Goal: Task Accomplishment & Management: Use online tool/utility

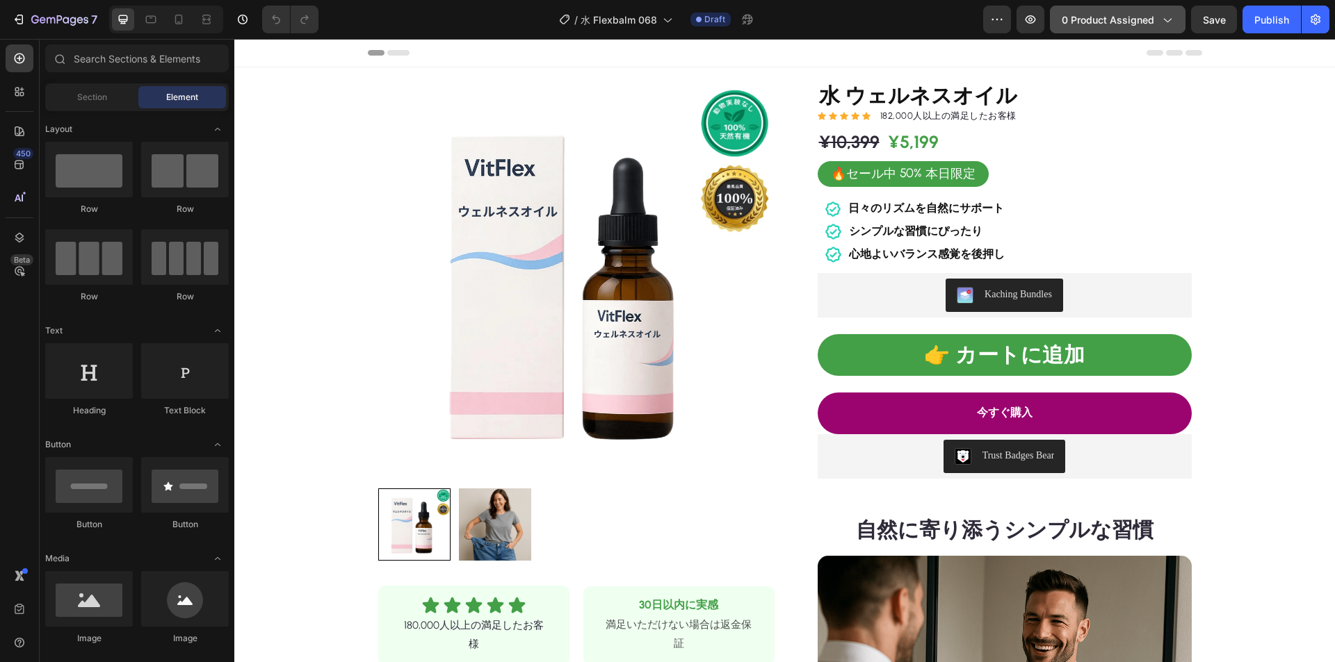
click at [1095, 17] on span "0 product assigned" at bounding box center [1107, 20] width 92 height 15
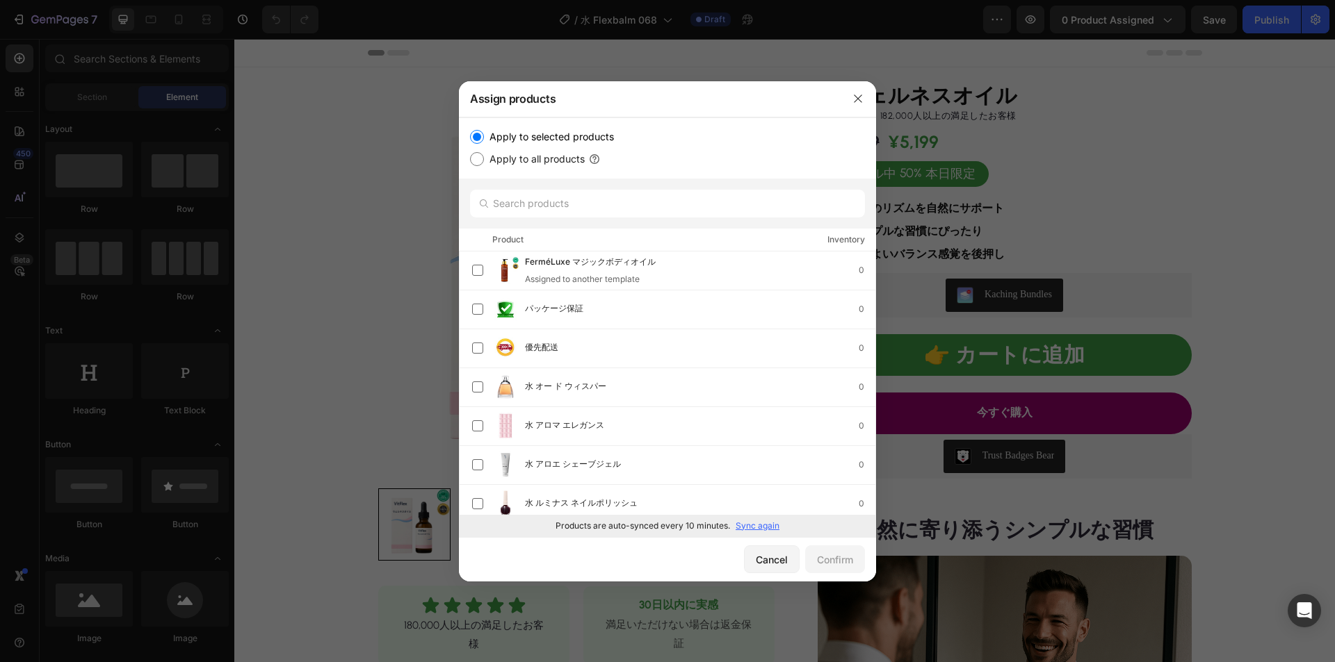
click at [751, 526] on p "Sync again" at bounding box center [757, 526] width 44 height 13
click at [555, 206] on input "text" at bounding box center [667, 204] width 395 height 28
paste input "水 なだめるような[PERSON_NAME]"
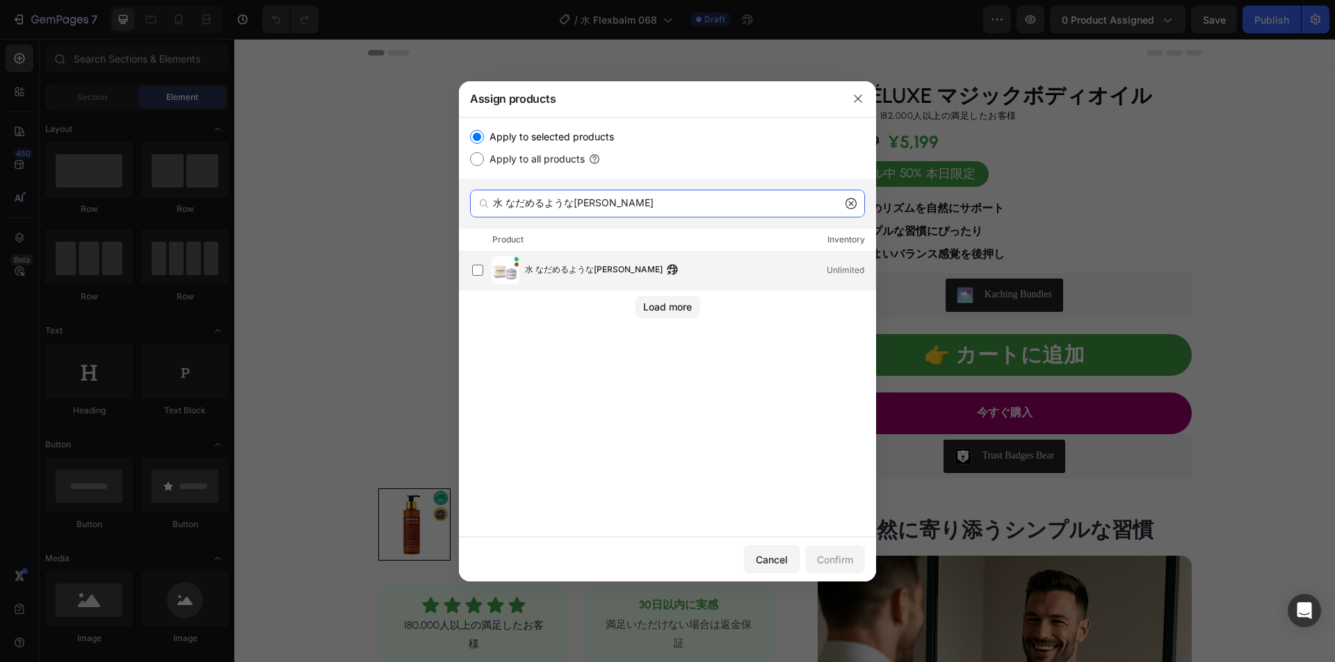
type input "水 なだめるような[PERSON_NAME]"
click at [567, 277] on span "水 なだめるような[PERSON_NAME]" at bounding box center [594, 270] width 138 height 15
click at [829, 553] on div "Confirm" at bounding box center [835, 560] width 36 height 15
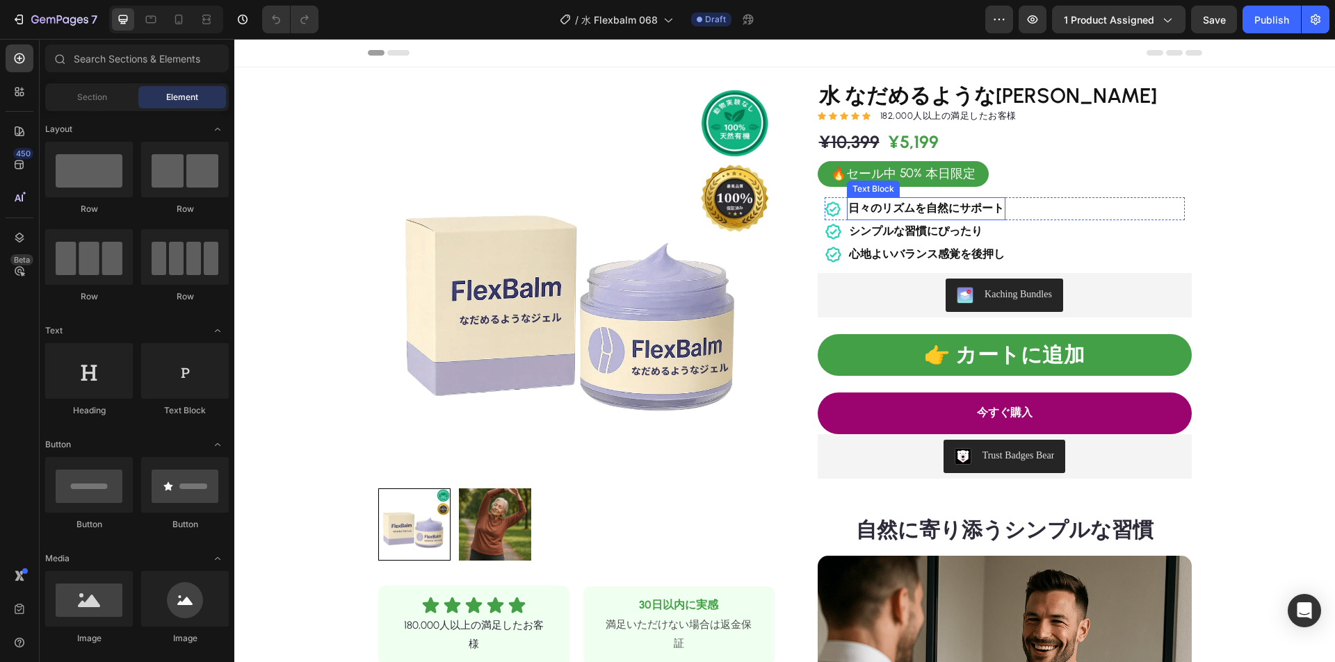
click at [894, 204] on strong "日々のリズムを自然にサポート" at bounding box center [926, 208] width 156 height 13
click at [892, 206] on strong "日々のリズムを自然にサポート" at bounding box center [926, 208] width 156 height 13
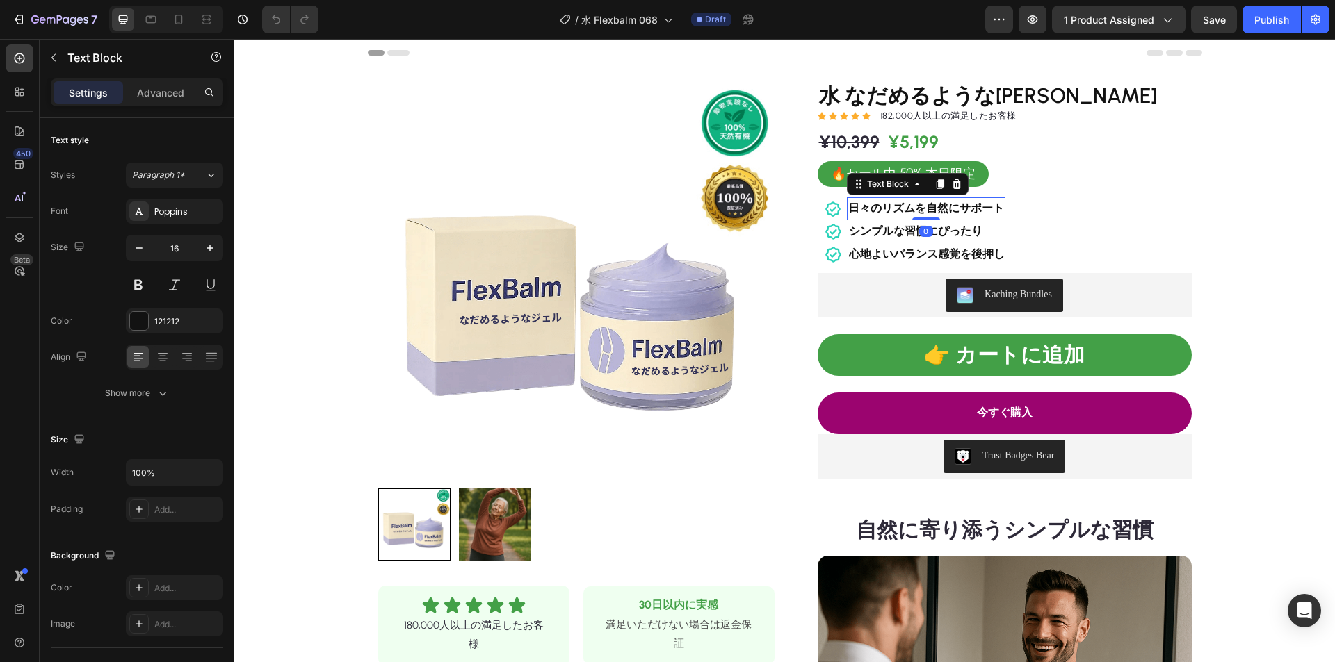
click at [900, 210] on strong "日々のリズムを自然にサポート" at bounding box center [926, 208] width 156 height 13
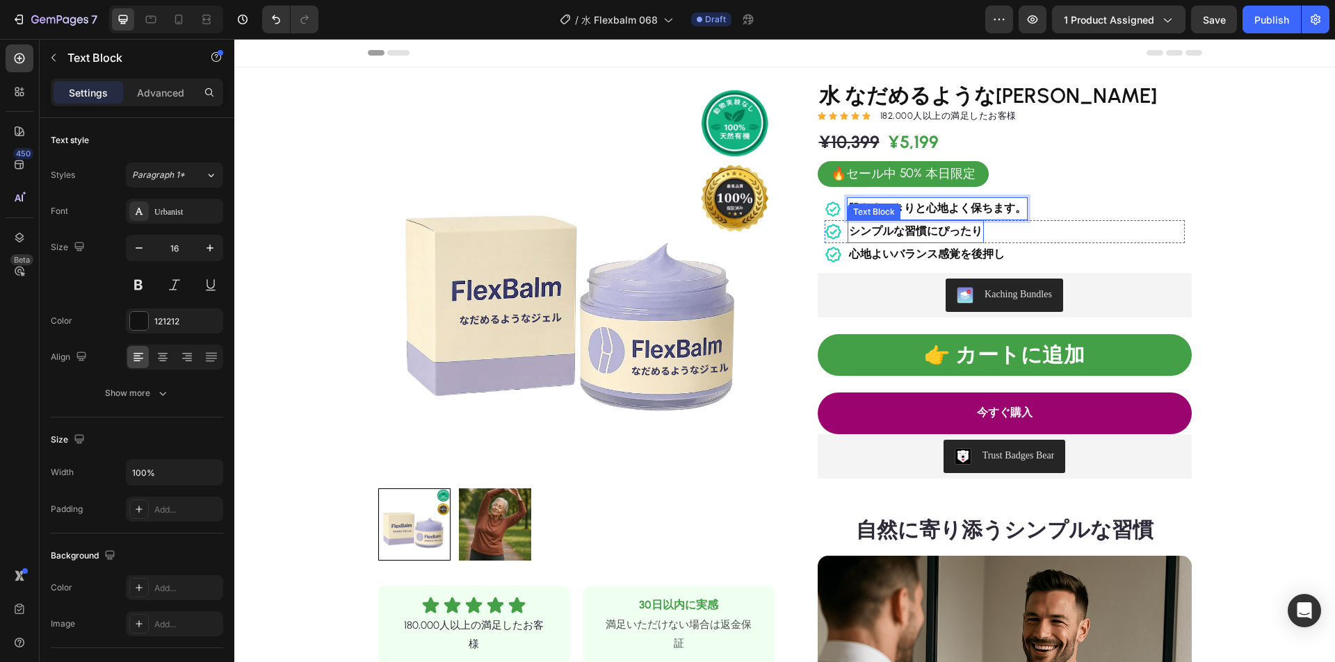
click at [918, 231] on strong "シンプルな習慣にぴったり" at bounding box center [915, 231] width 133 height 13
click at [920, 251] on strong "心地よいバランス感覚を後押し" at bounding box center [927, 253] width 156 height 13
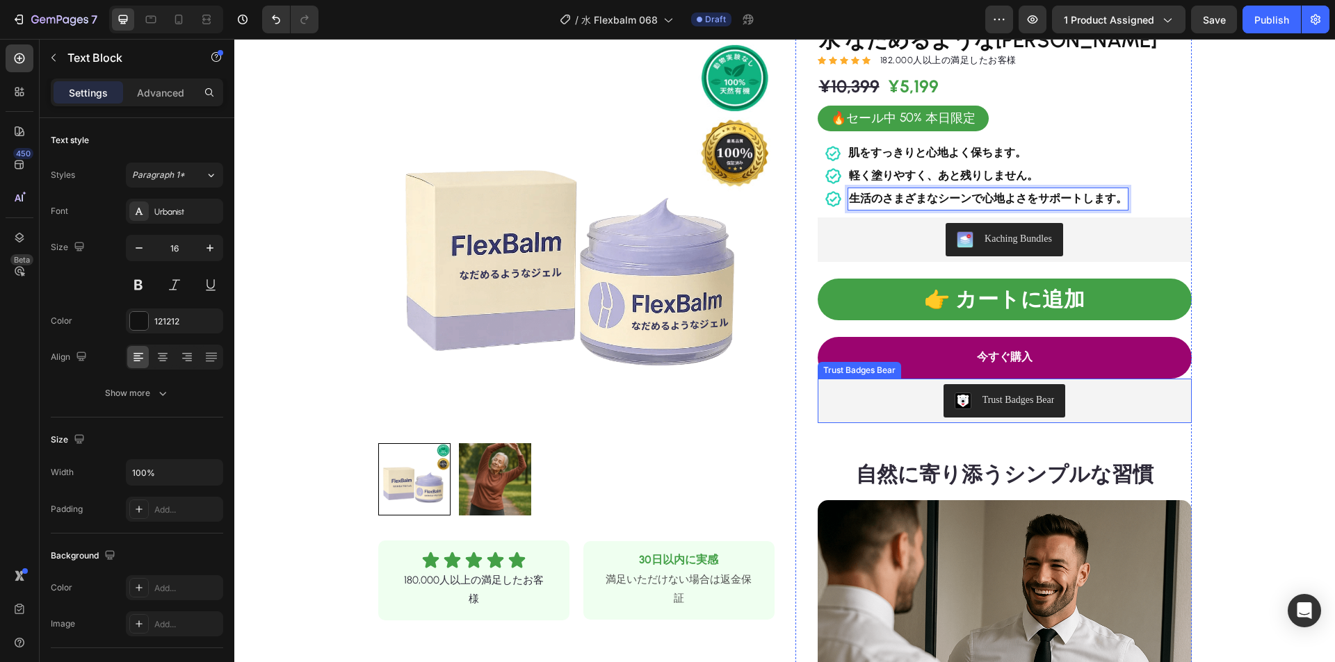
scroll to position [209, 0]
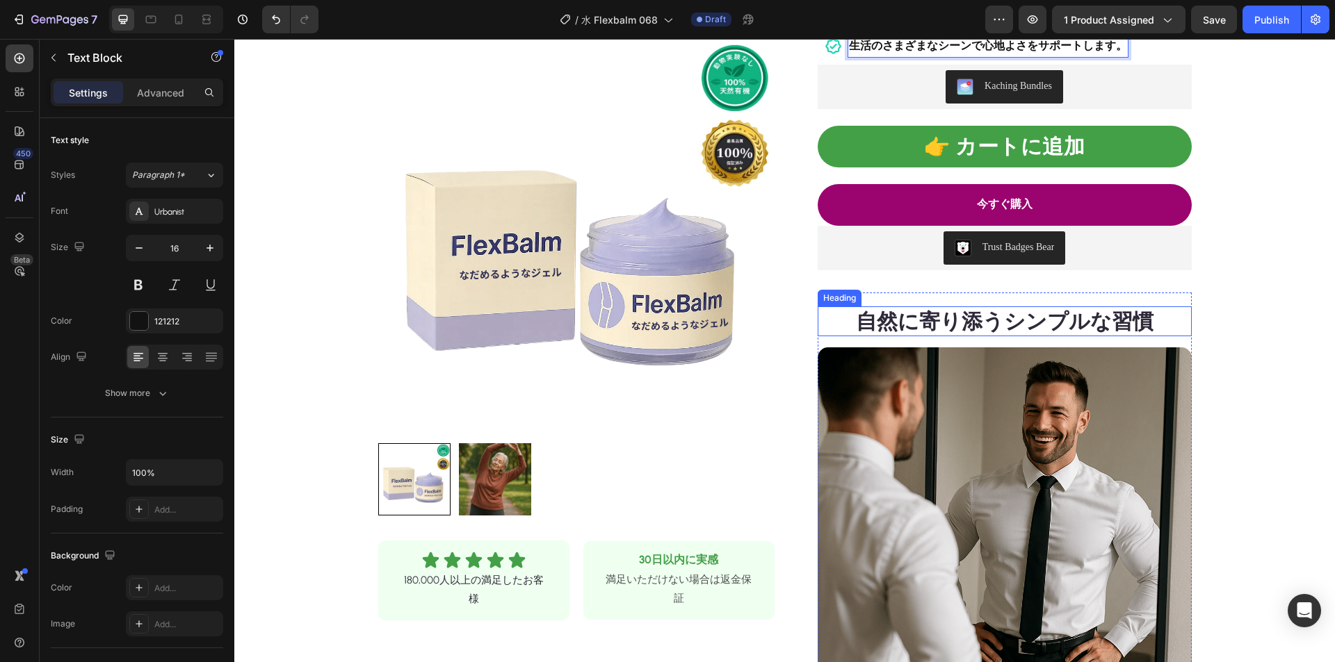
click at [994, 321] on strong "自然に寄り添うシンプルな習慣" at bounding box center [1005, 322] width 298 height 26
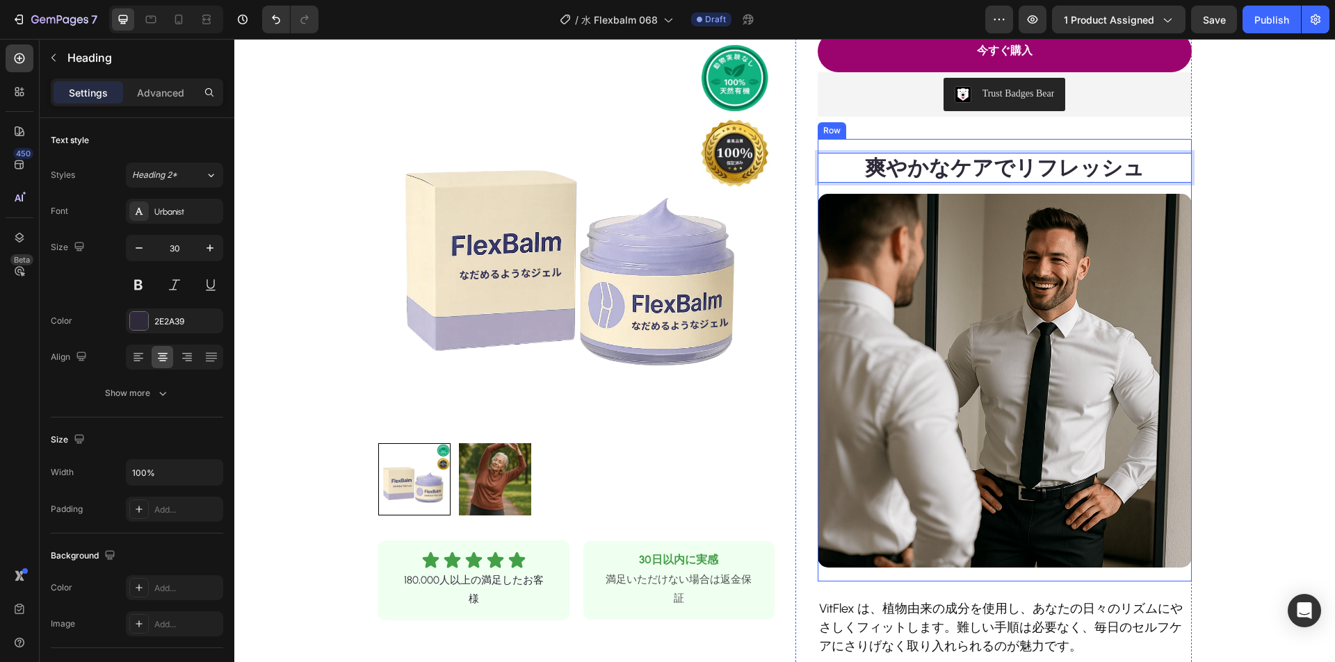
scroll to position [556, 0]
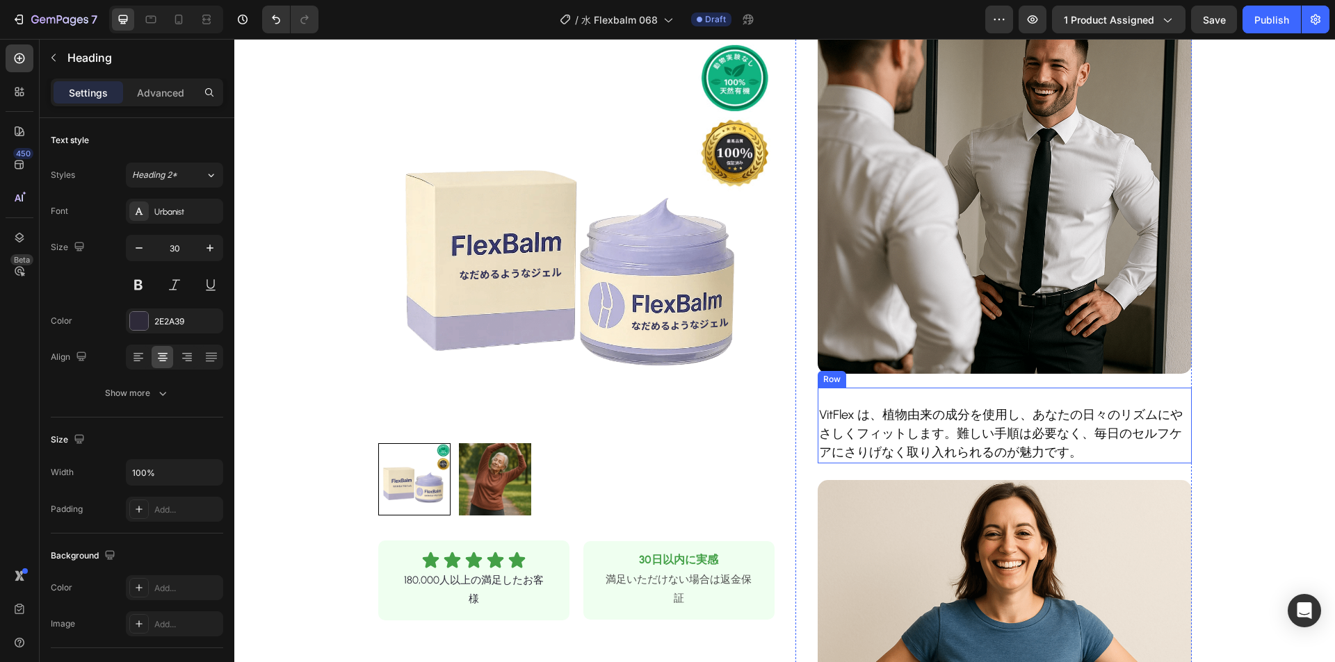
click at [910, 428] on p "VitFlex は、植物由来の成分を使用し、あなたの日々のリズムにやさしくフィットします。難しい手順は必要なく、毎日のセルフケアにさりげなく取り入れられるのが…" at bounding box center [1004, 434] width 371 height 56
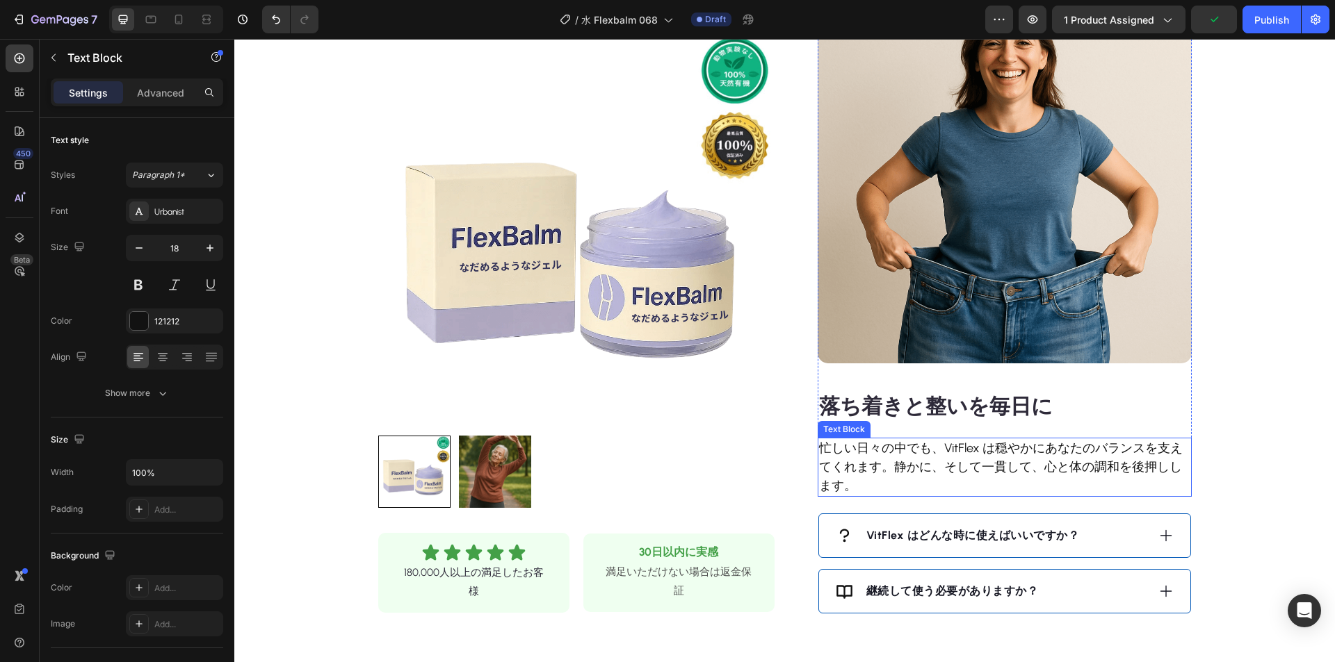
scroll to position [1112, 0]
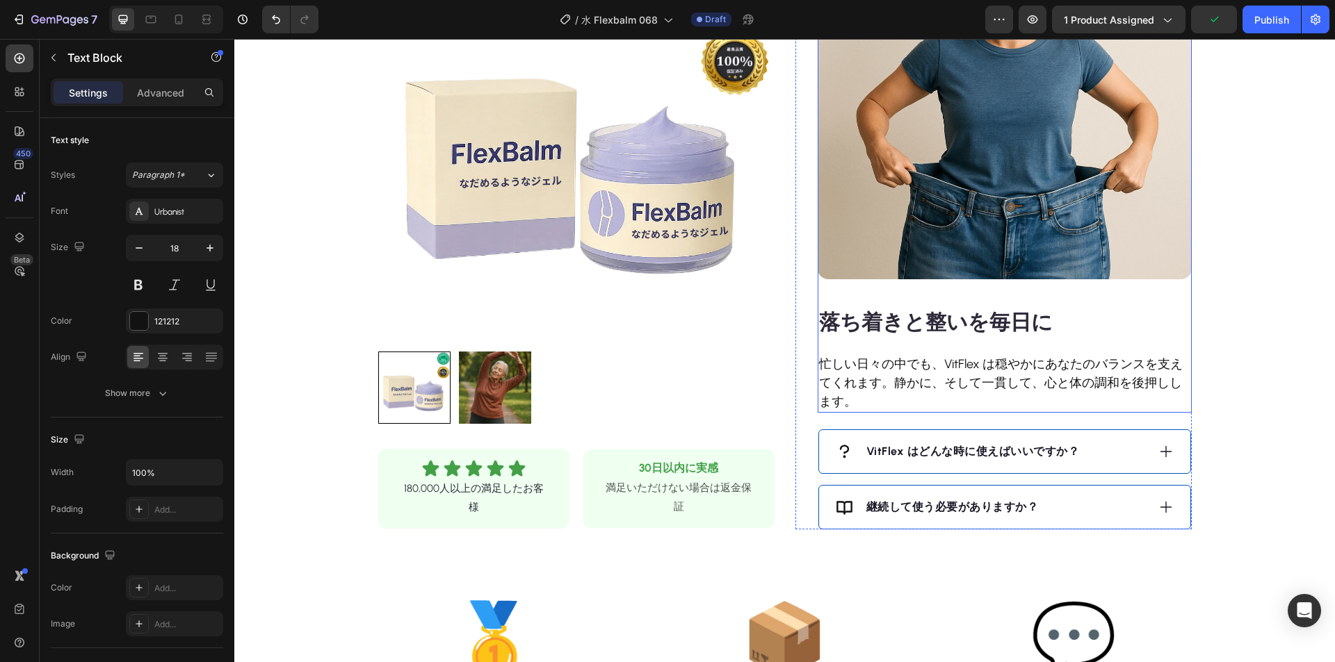
click at [948, 325] on strong "落ち着きと整いを毎日に" at bounding box center [936, 322] width 234 height 26
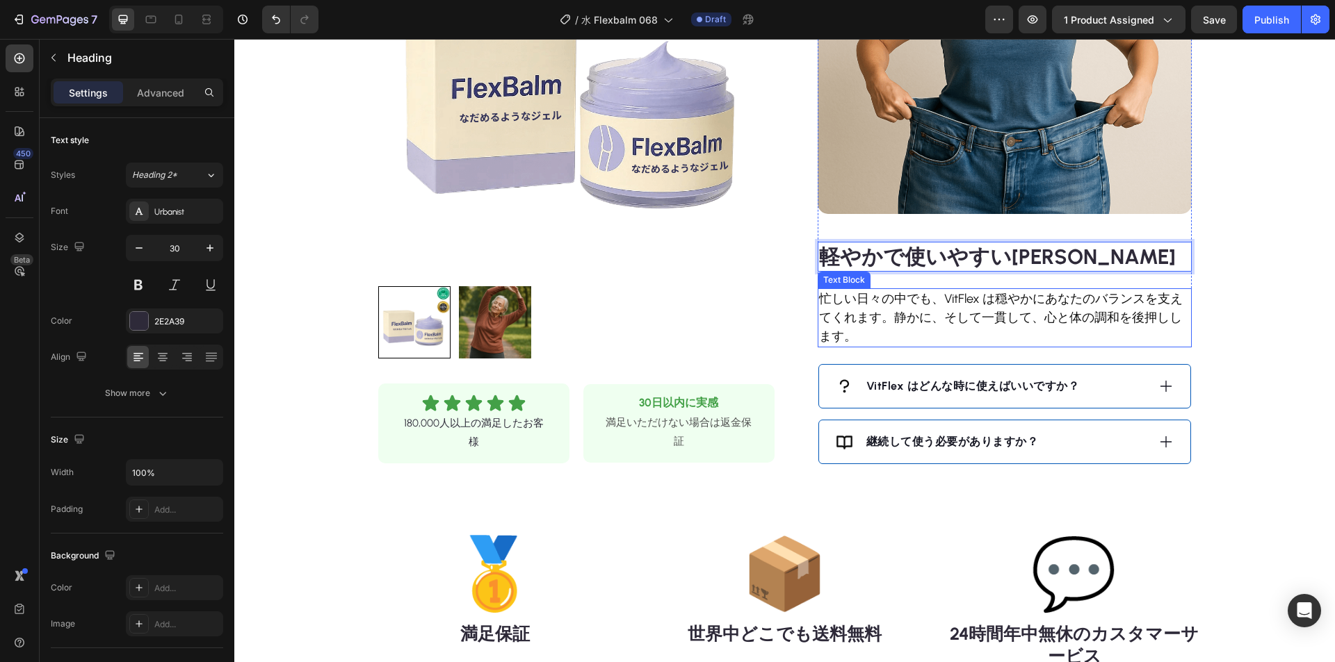
scroll to position [1251, 0]
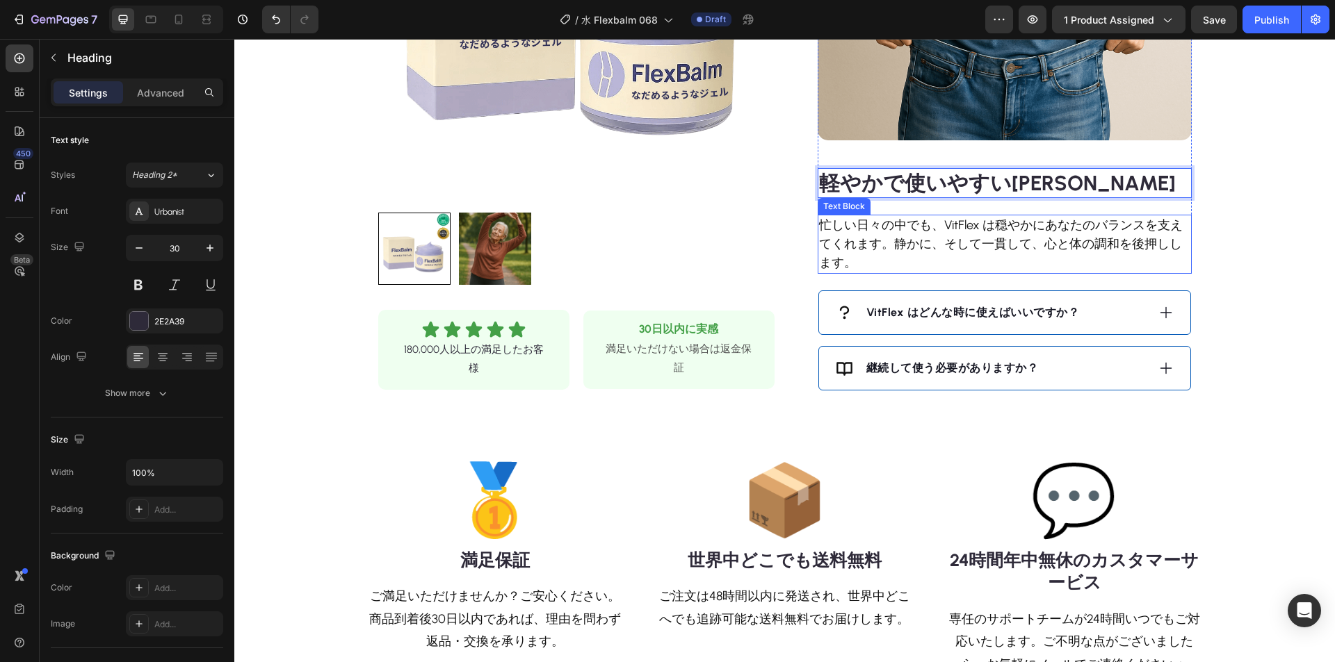
click at [958, 238] on p "忙しい日々の中でも、VitFlex は穏やかにあなたのバランスを支えてくれます。静かに、そして一貫して、心と体の調和を後押しします。" at bounding box center [1004, 244] width 371 height 56
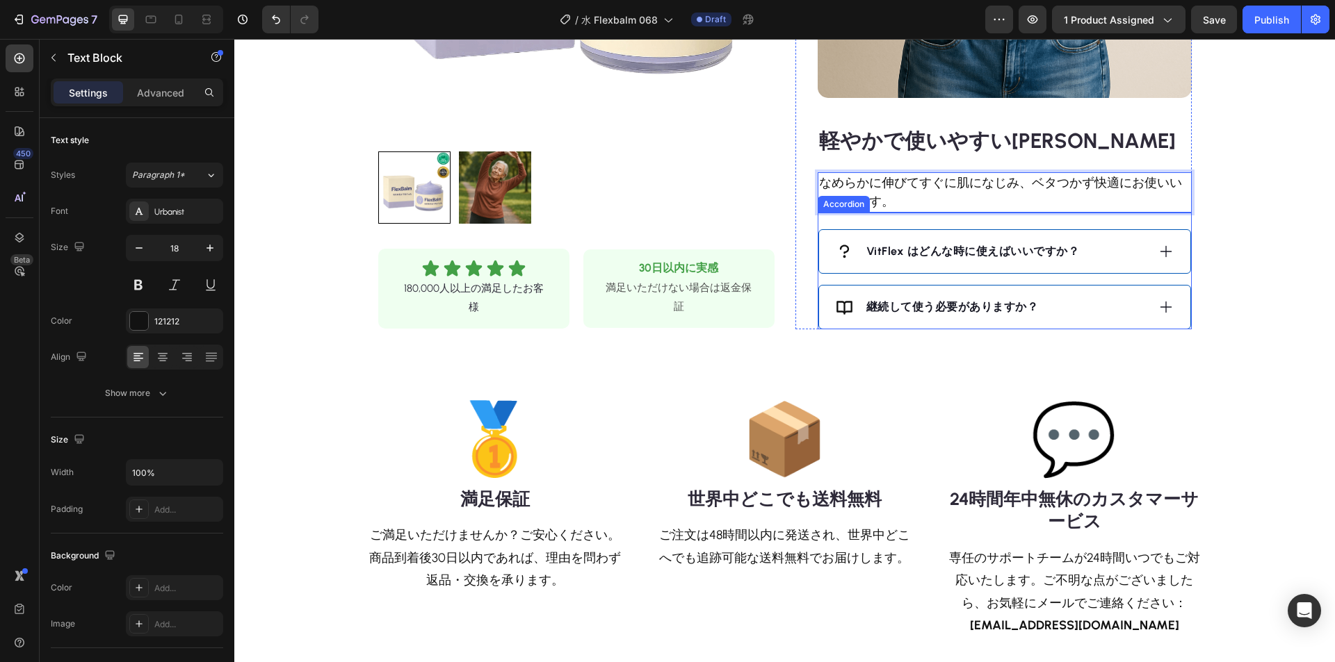
scroll to position [1390, 0]
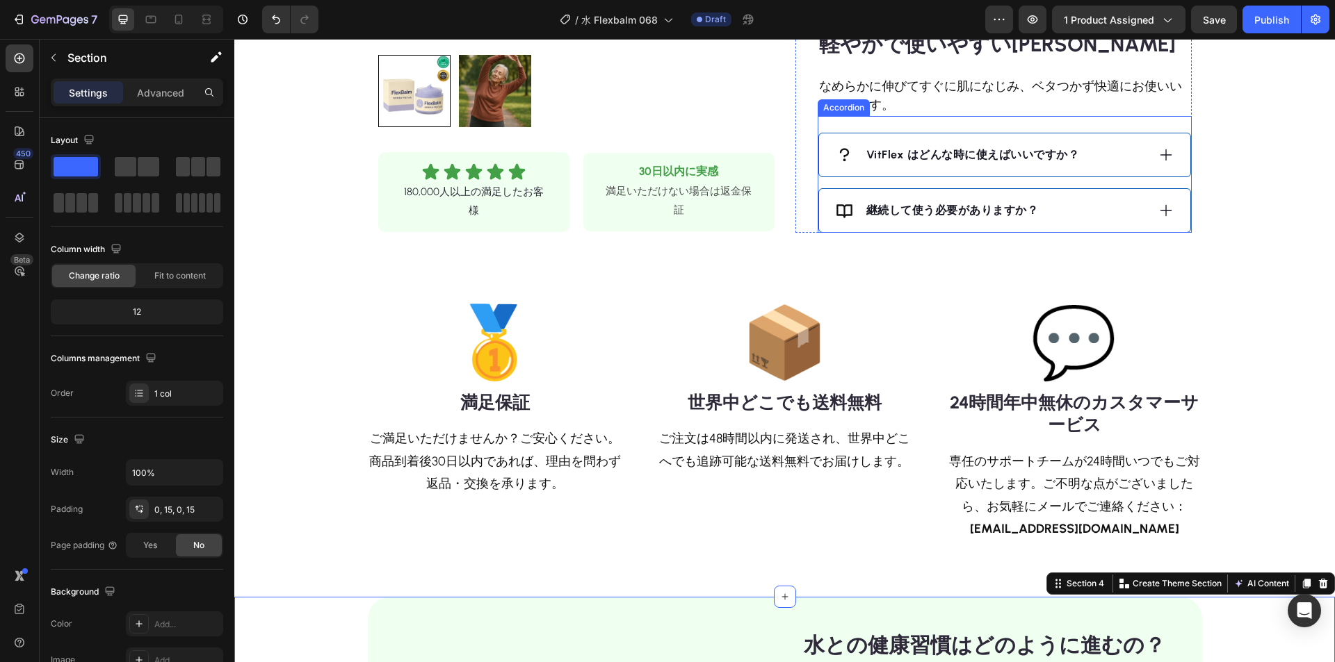
click at [1158, 152] on icon at bounding box center [1165, 154] width 15 height 15
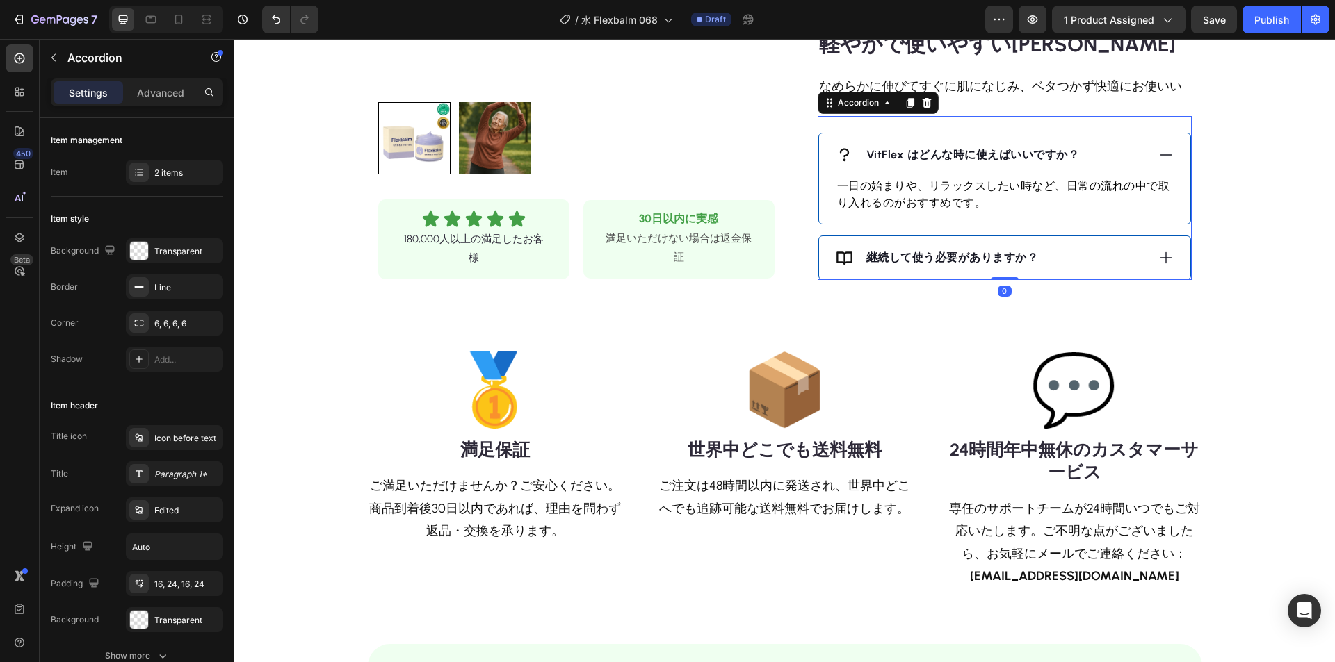
click at [1000, 157] on strong "VitFlex はどんな時に使えばいいですか？" at bounding box center [972, 154] width 213 height 13
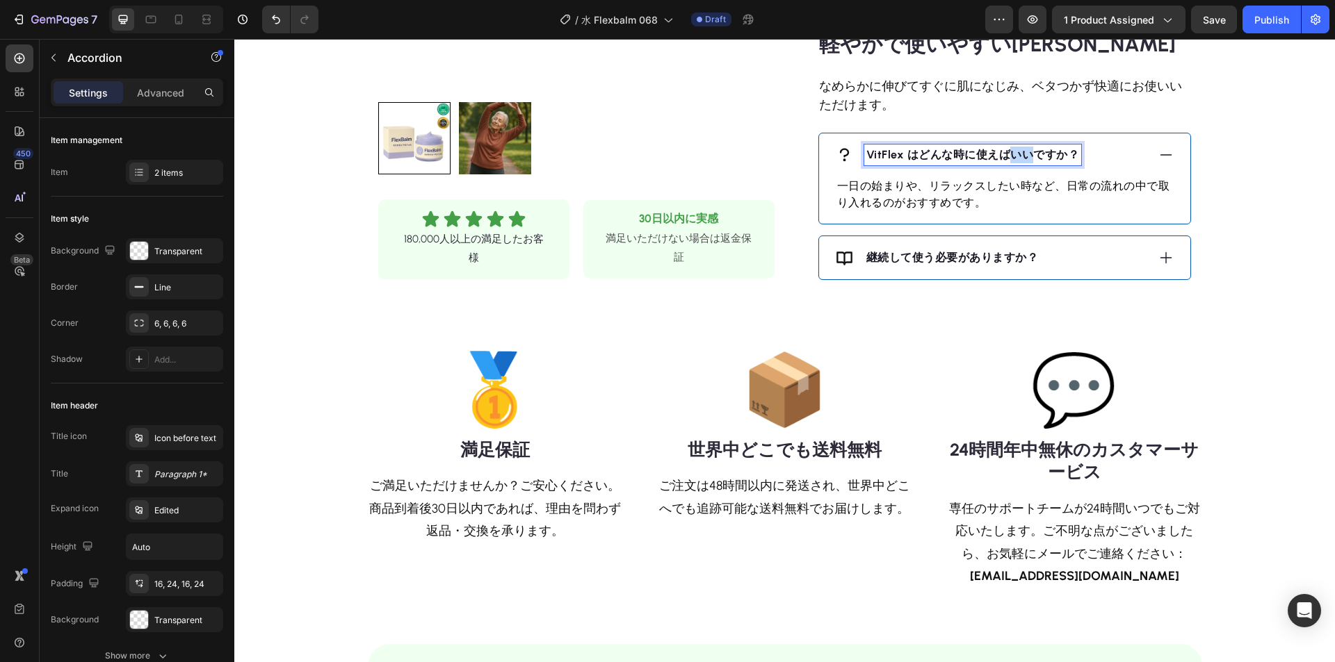
click at [1000, 157] on strong "VitFlex はどんな時に使えばいいですか？" at bounding box center [972, 154] width 213 height 13
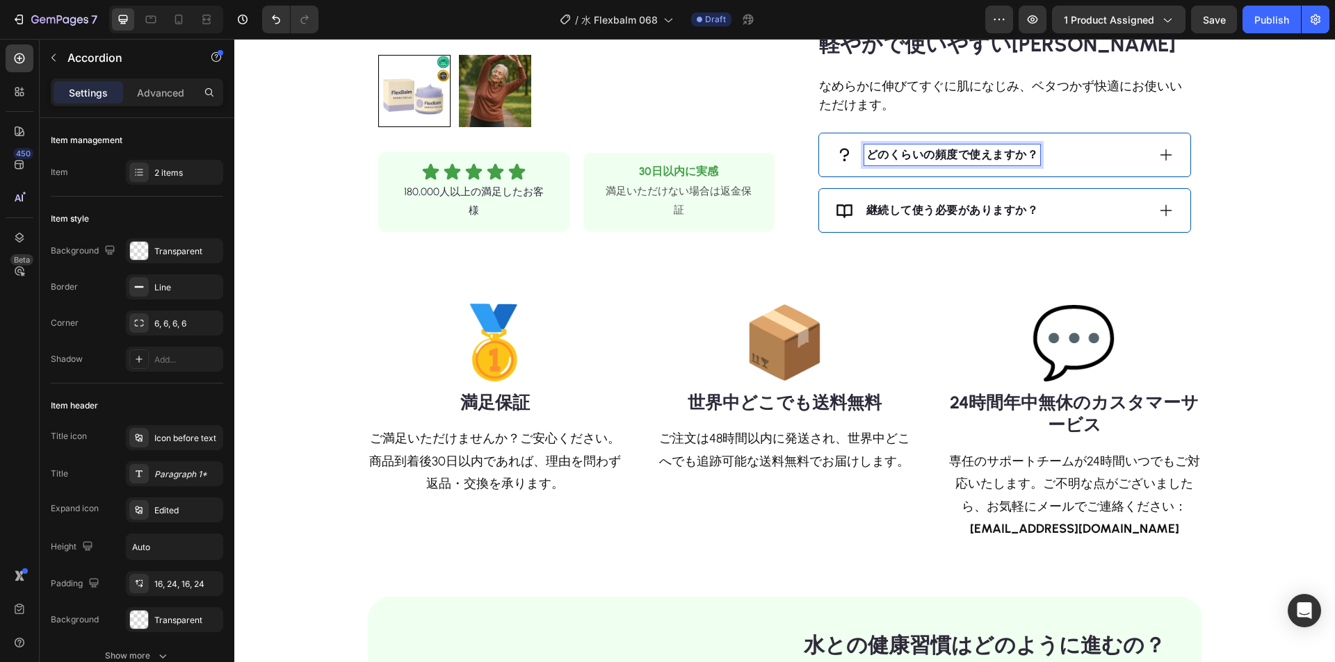
click at [1093, 150] on div "どのくらいの頻度で使えますか？" at bounding box center [991, 155] width 311 height 21
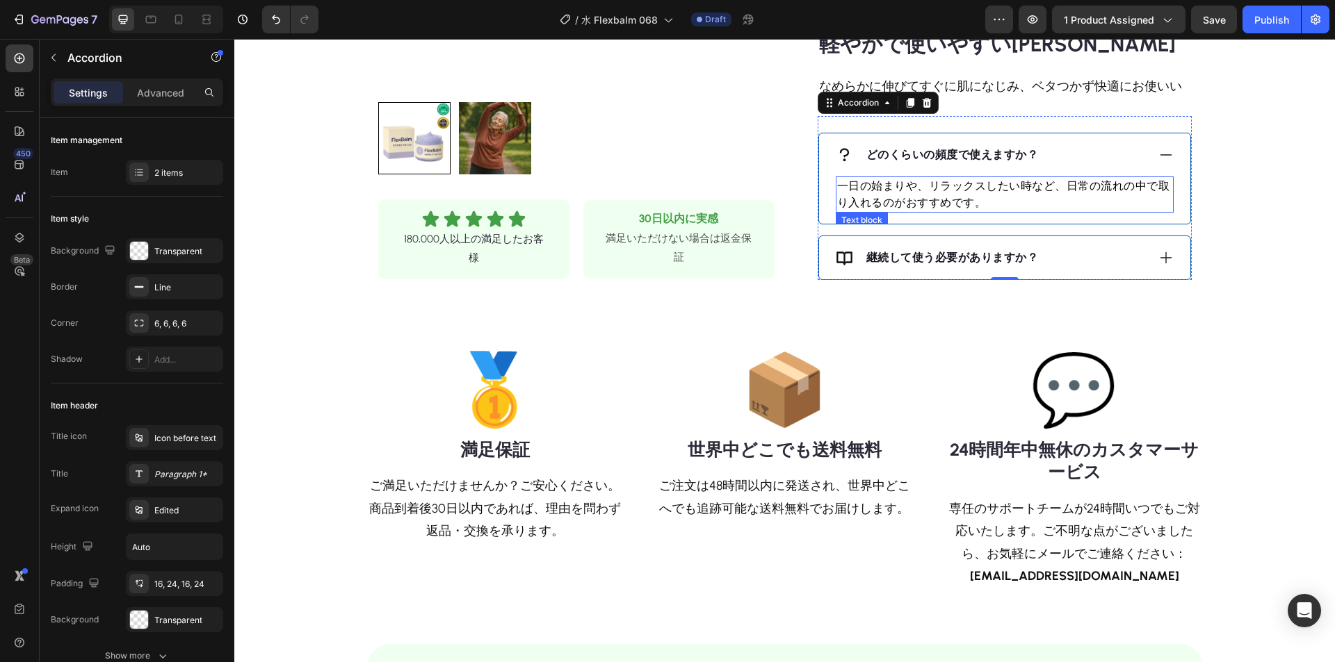
click at [1004, 181] on p "一日の始まりや、リラックスしたい時など、日常の流れの中で取り入れるのがおすすめです。" at bounding box center [1004, 194] width 335 height 33
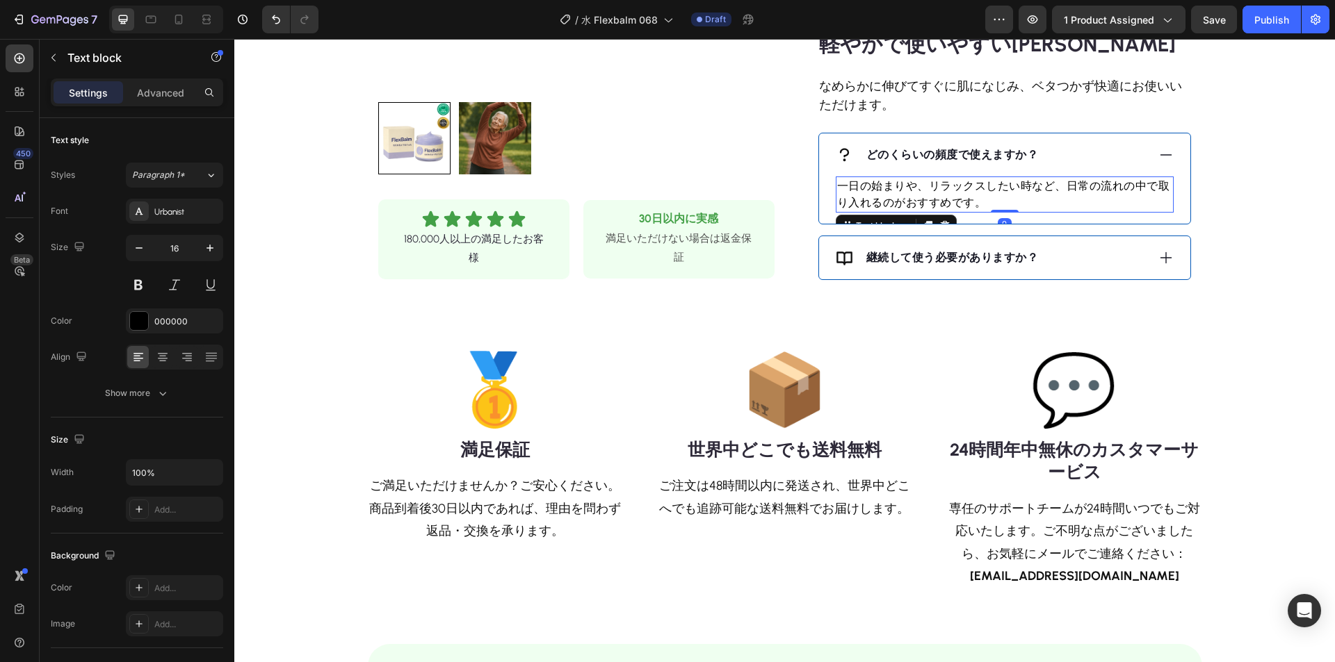
click at [995, 184] on p "一日の始まりや、リラックスしたい時など、日常の流れの中で取り入れるのがおすすめです。" at bounding box center [1004, 194] width 335 height 33
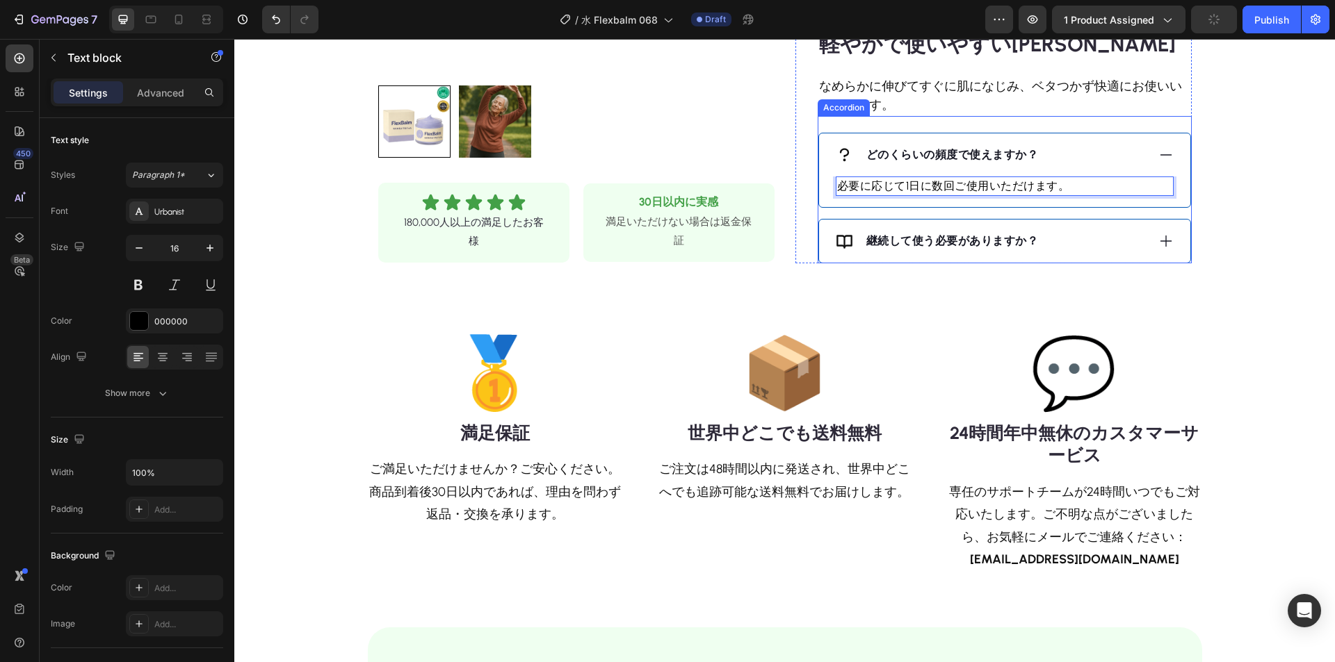
click at [1065, 234] on div "継続して使う必要がありますか？" at bounding box center [991, 241] width 311 height 21
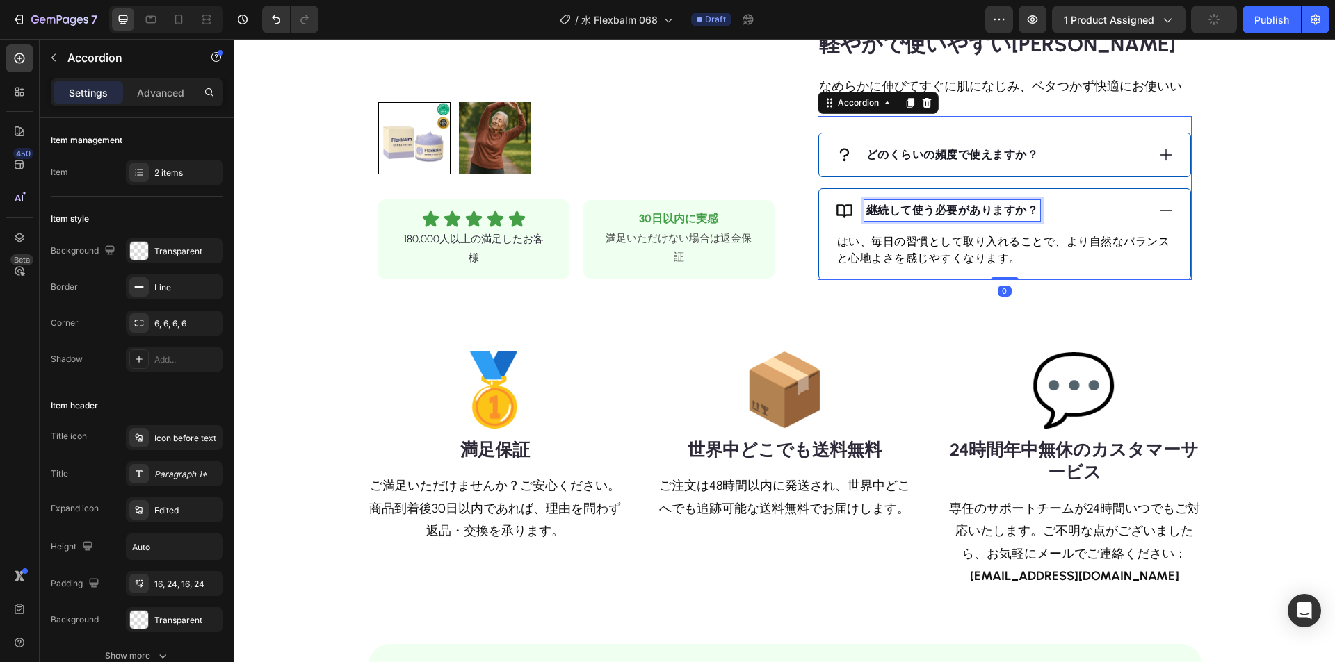
click at [965, 213] on strong "継続して使う必要がありますか？" at bounding box center [952, 210] width 172 height 13
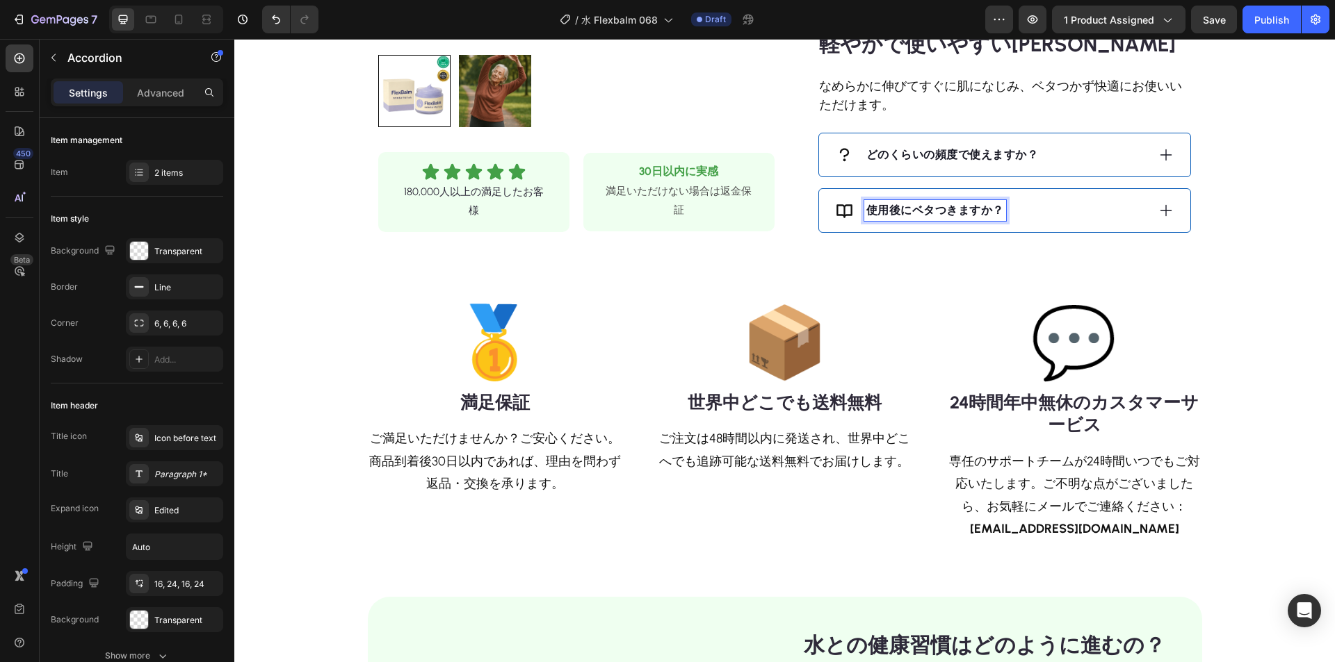
click at [1073, 209] on div "使用後にベタつきますか？" at bounding box center [991, 210] width 311 height 21
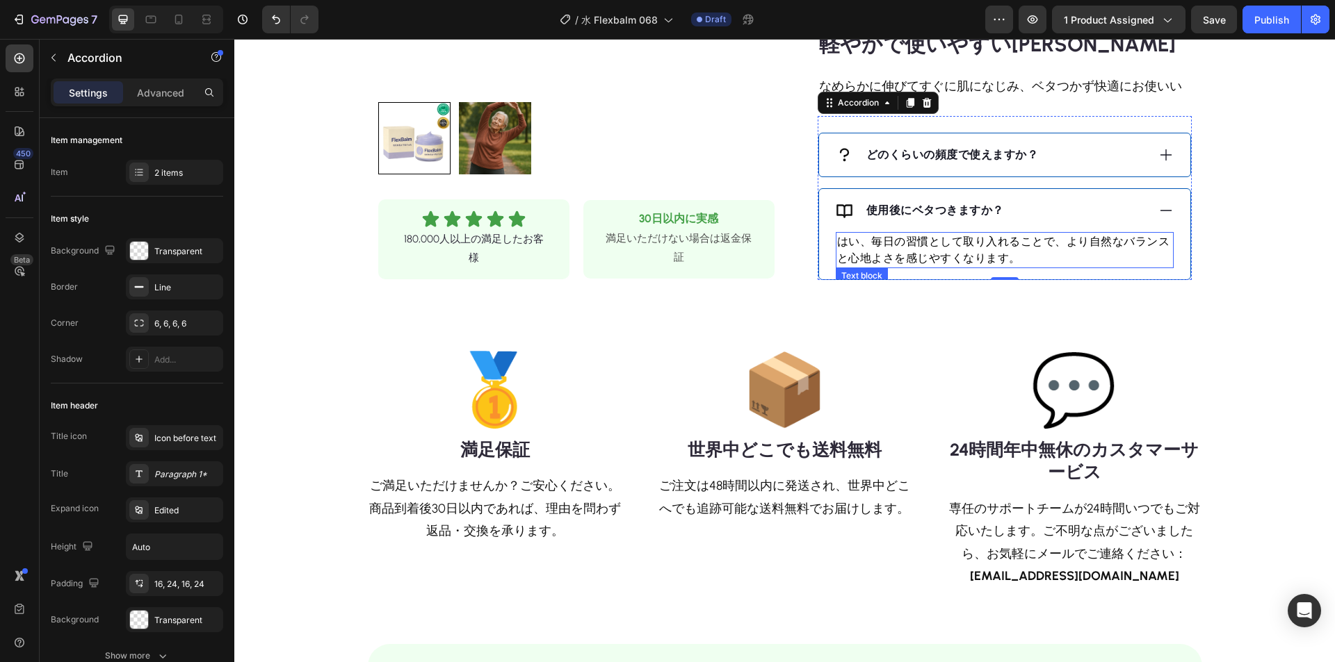
click at [981, 237] on p "はい、毎日の習慣として取り入れることで、より自然なバランスと心地よさを感じやすくなります。" at bounding box center [1004, 250] width 335 height 33
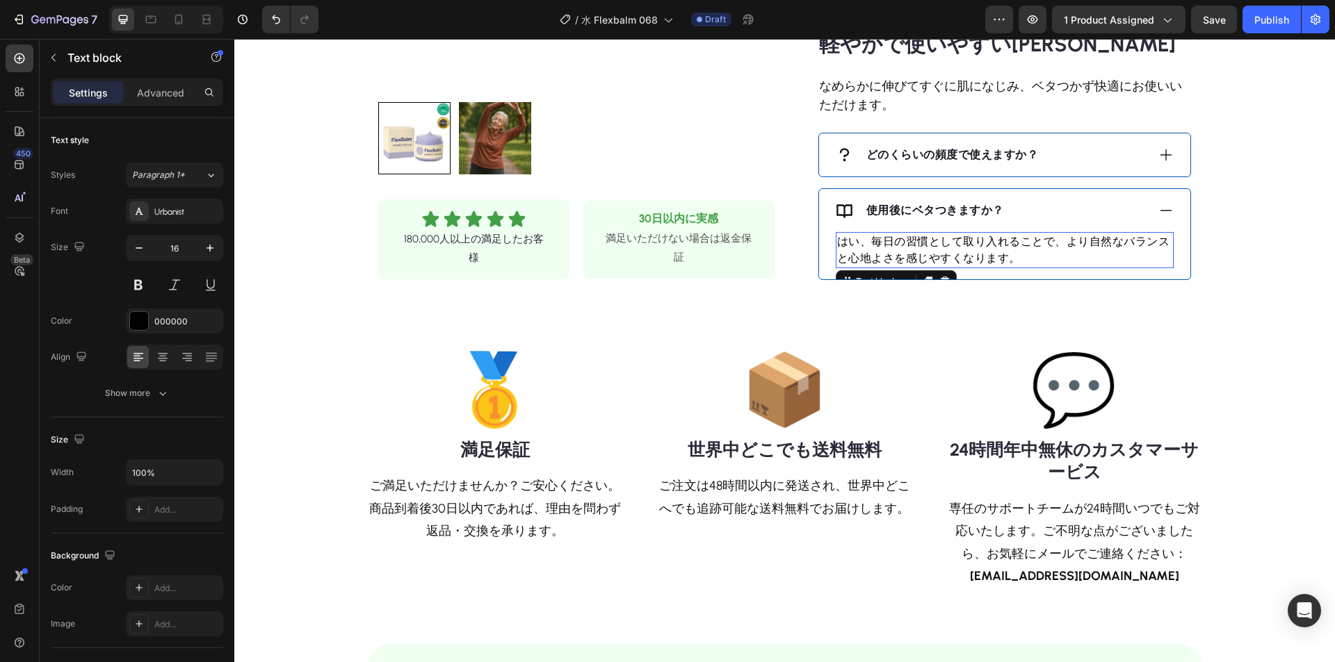
click at [961, 241] on p "はい、毎日の習慣として取り入れることで、より自然なバランスと心地よさを感じやすくなります。" at bounding box center [1004, 250] width 335 height 33
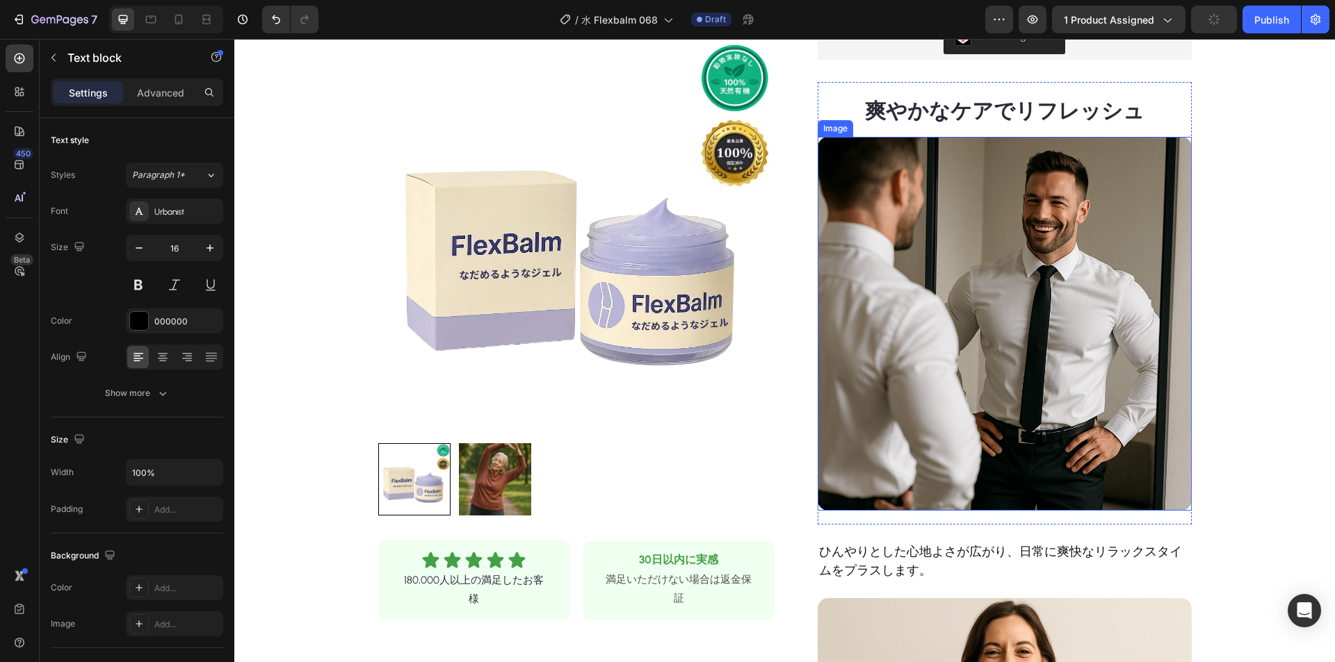
scroll to position [487, 0]
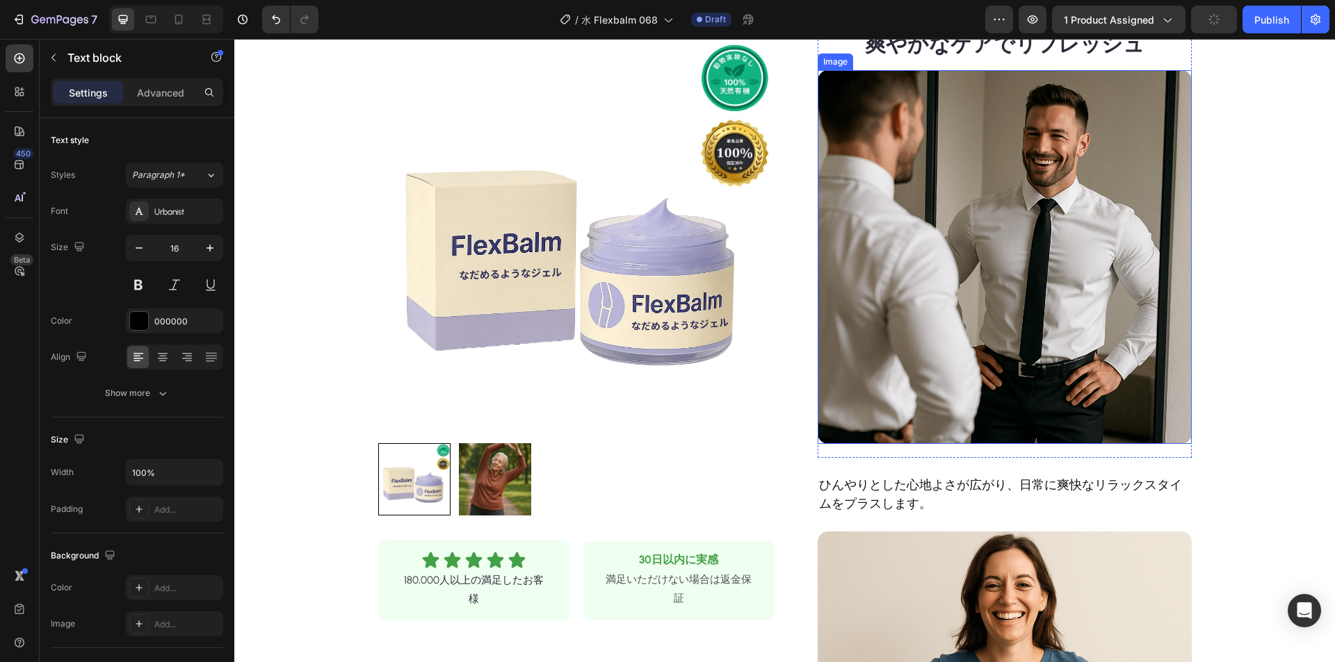
click at [941, 248] on img at bounding box center [1004, 257] width 374 height 374
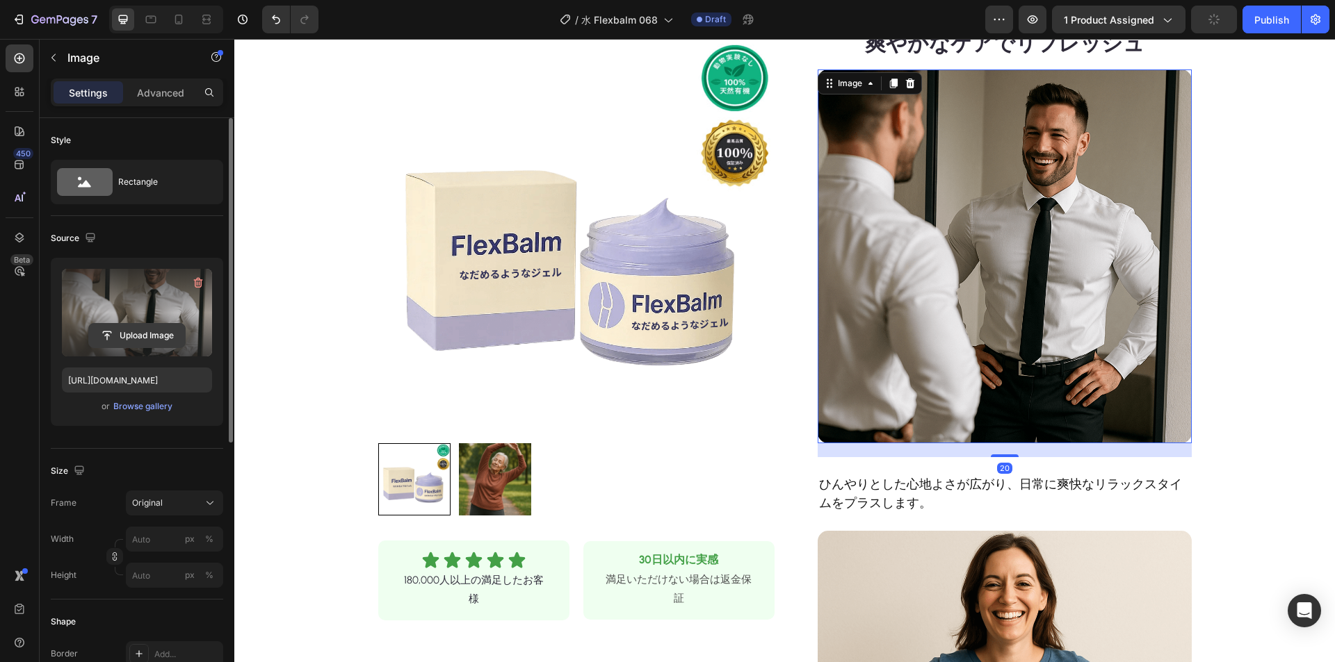
click at [158, 334] on input "file" at bounding box center [137, 336] width 96 height 24
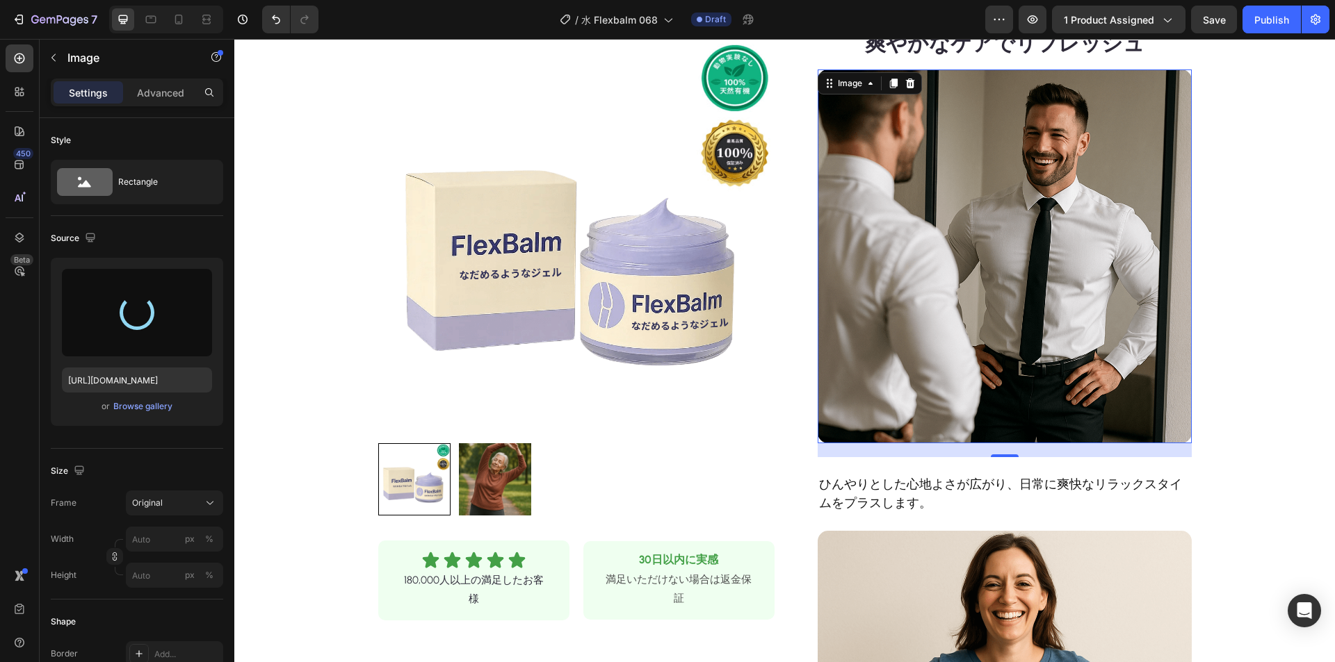
scroll to position [556, 0]
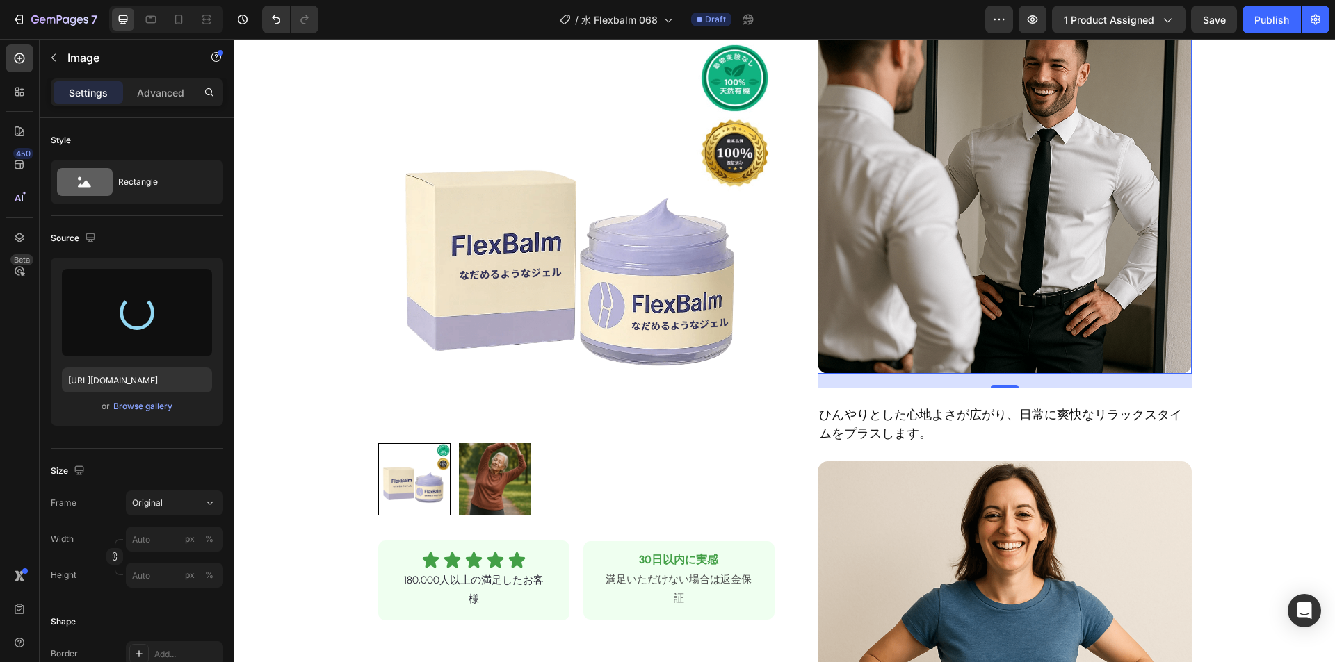
type input "[URL][DOMAIN_NAME]"
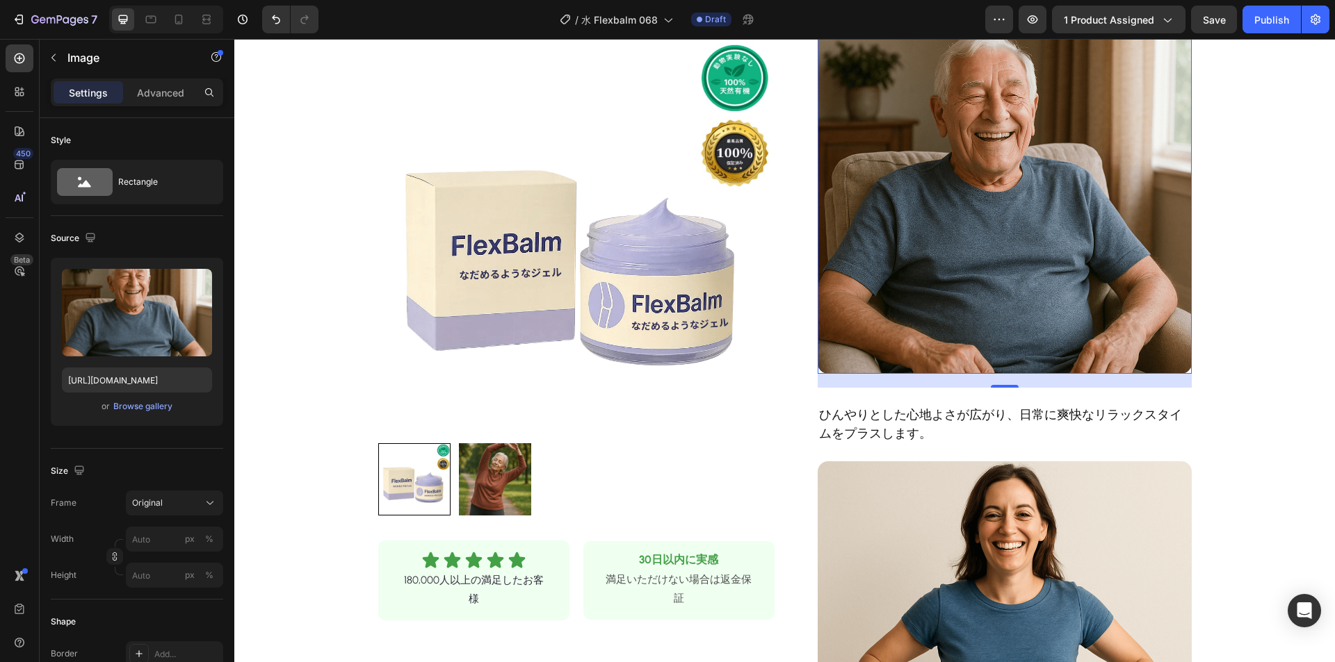
drag, startPoint x: 970, startPoint y: 254, endPoint x: 880, endPoint y: 199, distance: 105.5
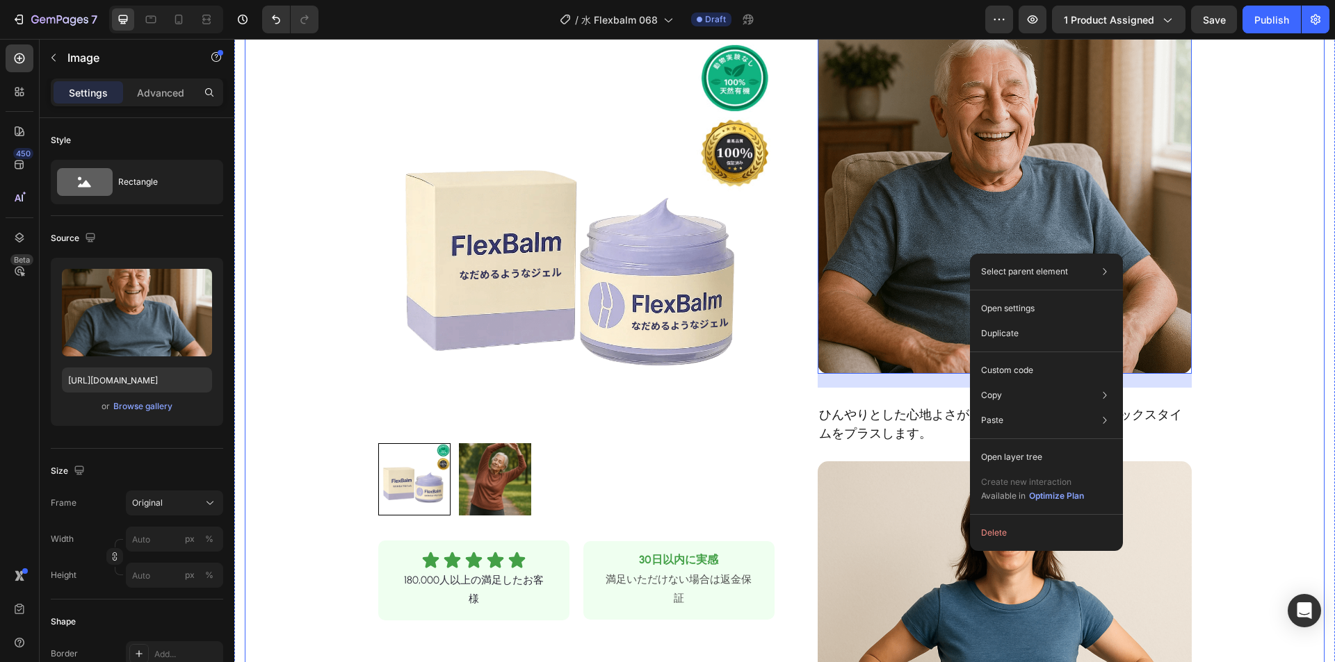
click at [1224, 220] on div "Product Images Row Icon Icon Icon Icon Icon Icon List 180,000人以上の満足したお客様 Text B…" at bounding box center [785, 297] width 1080 height 1539
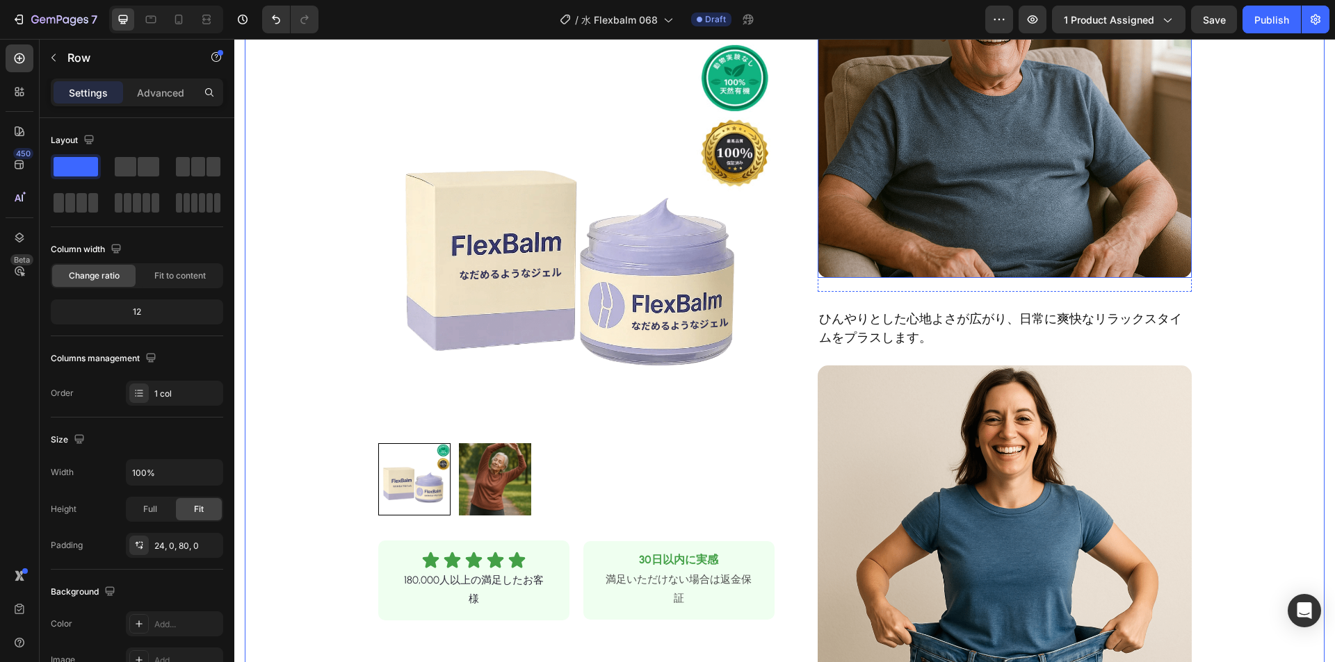
scroll to position [834, 0]
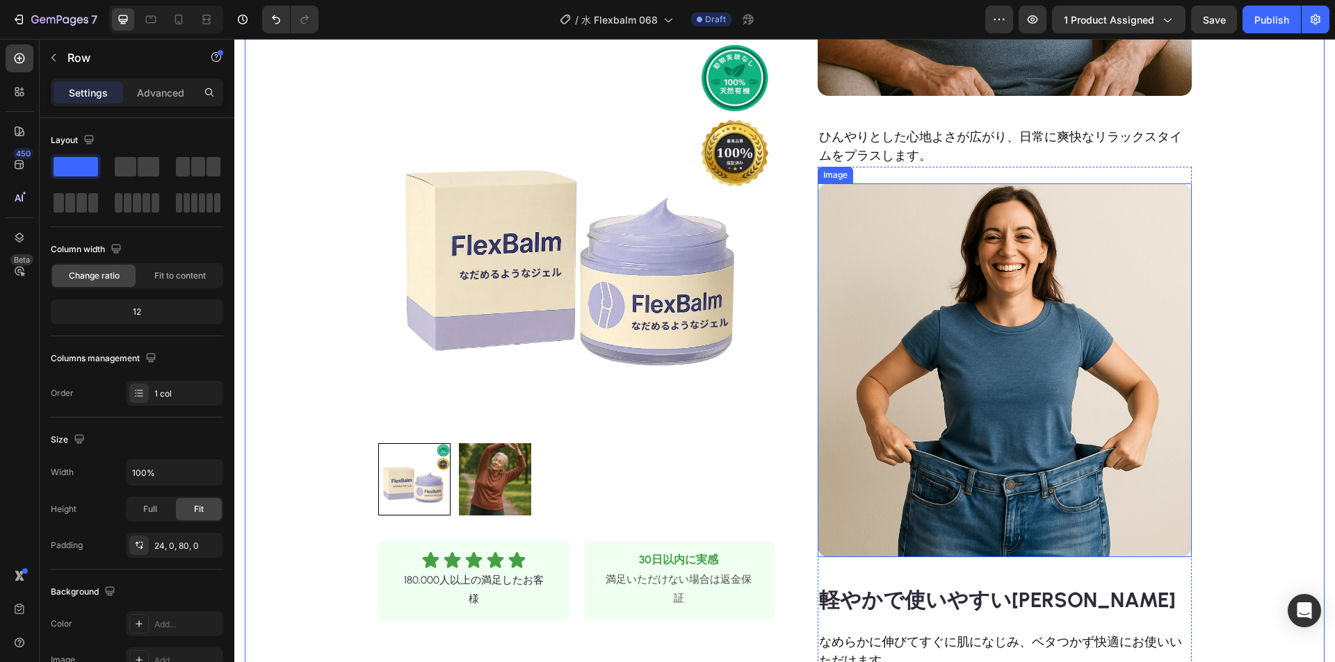
click at [1050, 311] on img at bounding box center [1004, 371] width 374 height 374
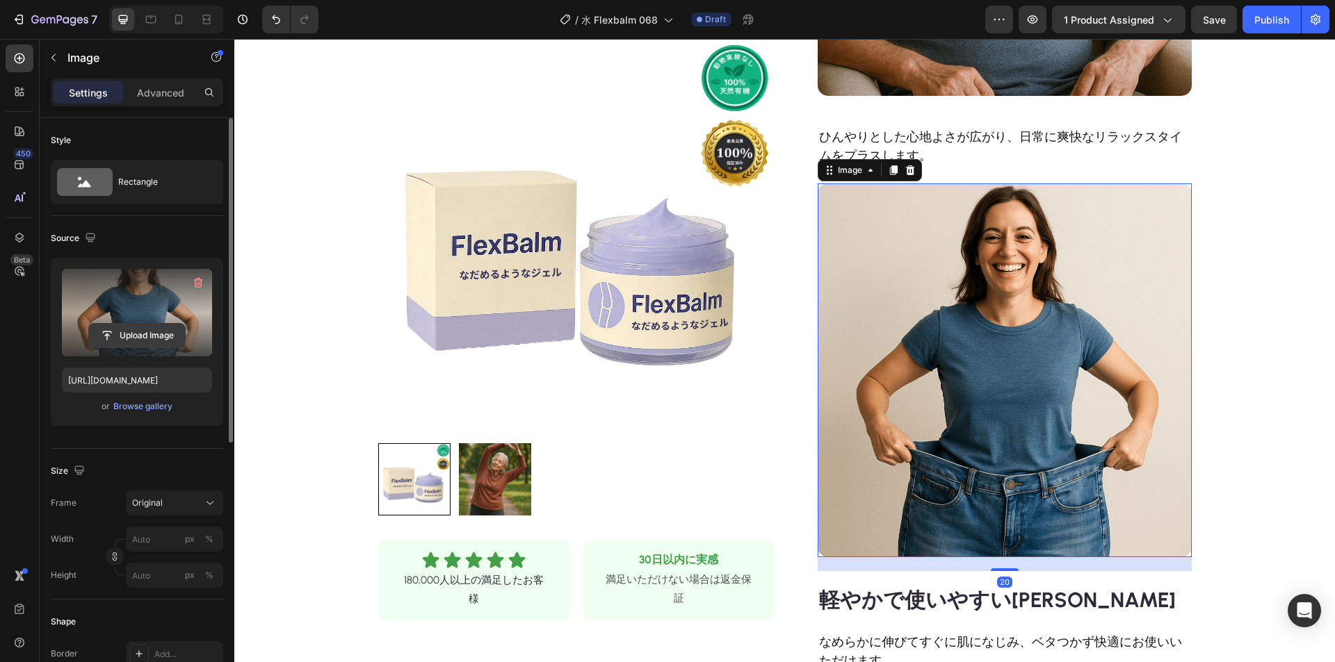
click at [157, 339] on input "file" at bounding box center [137, 336] width 96 height 24
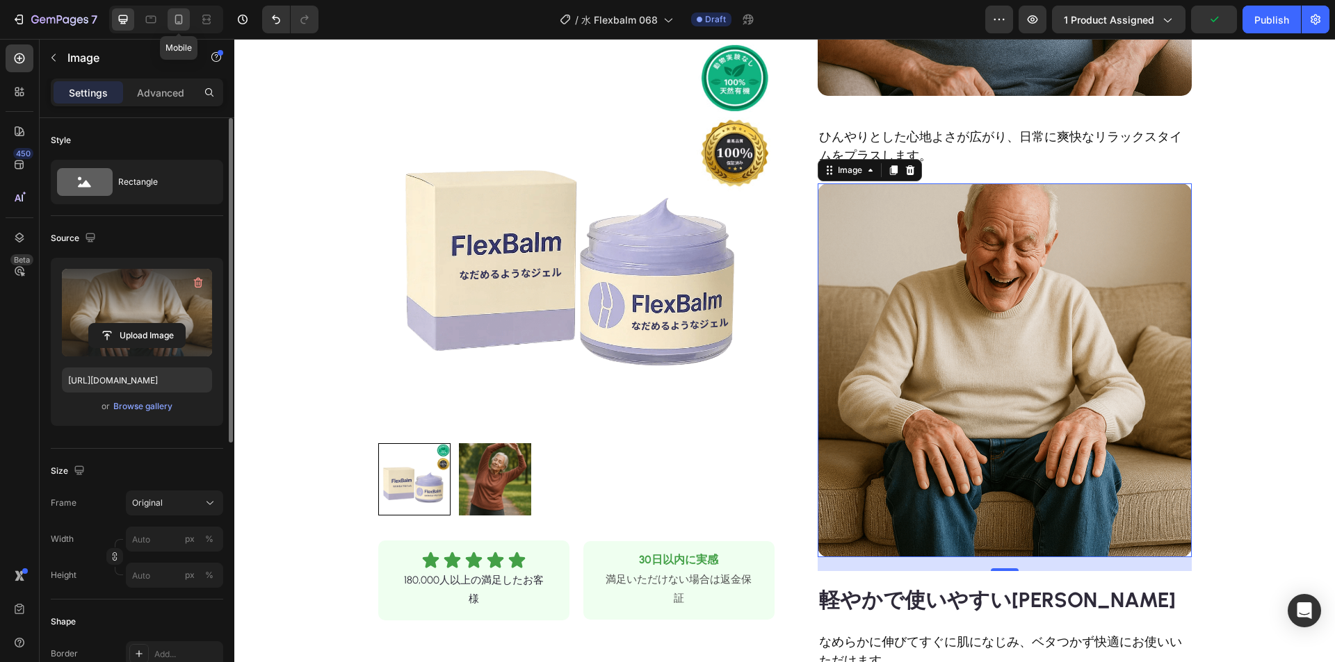
click at [177, 20] on icon at bounding box center [179, 20] width 14 height 14
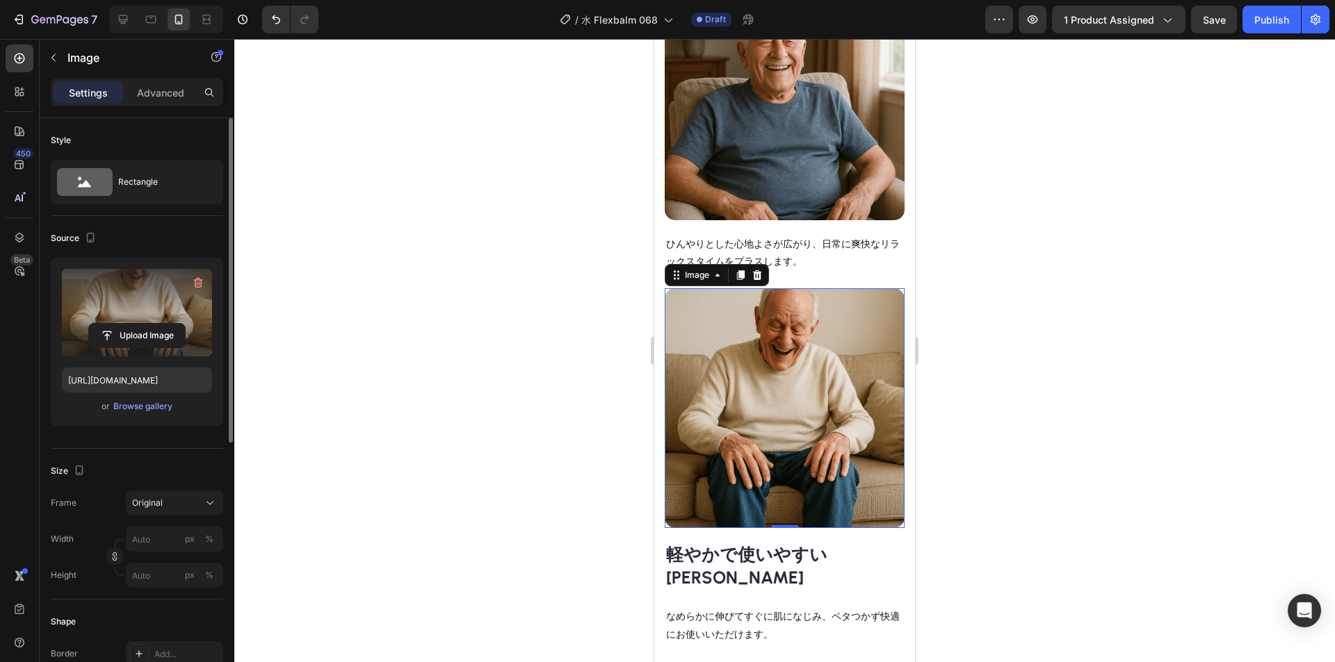
scroll to position [1028, 0]
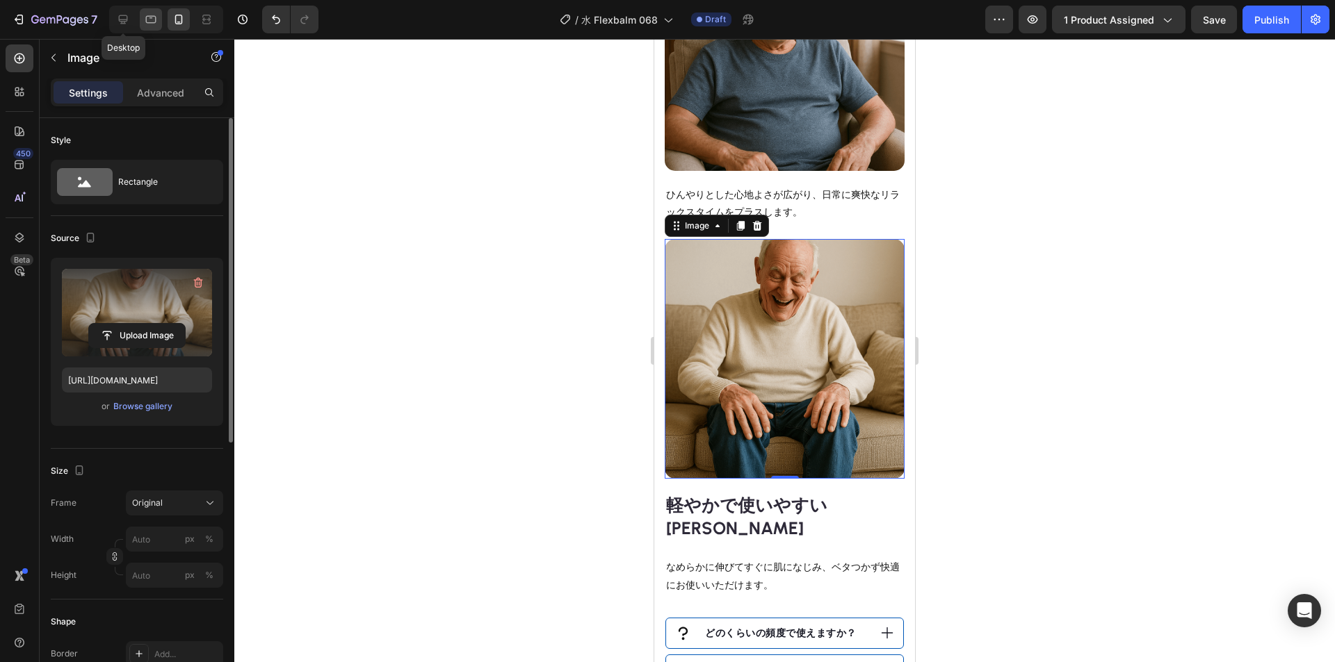
click at [122, 17] on icon at bounding box center [123, 20] width 14 height 14
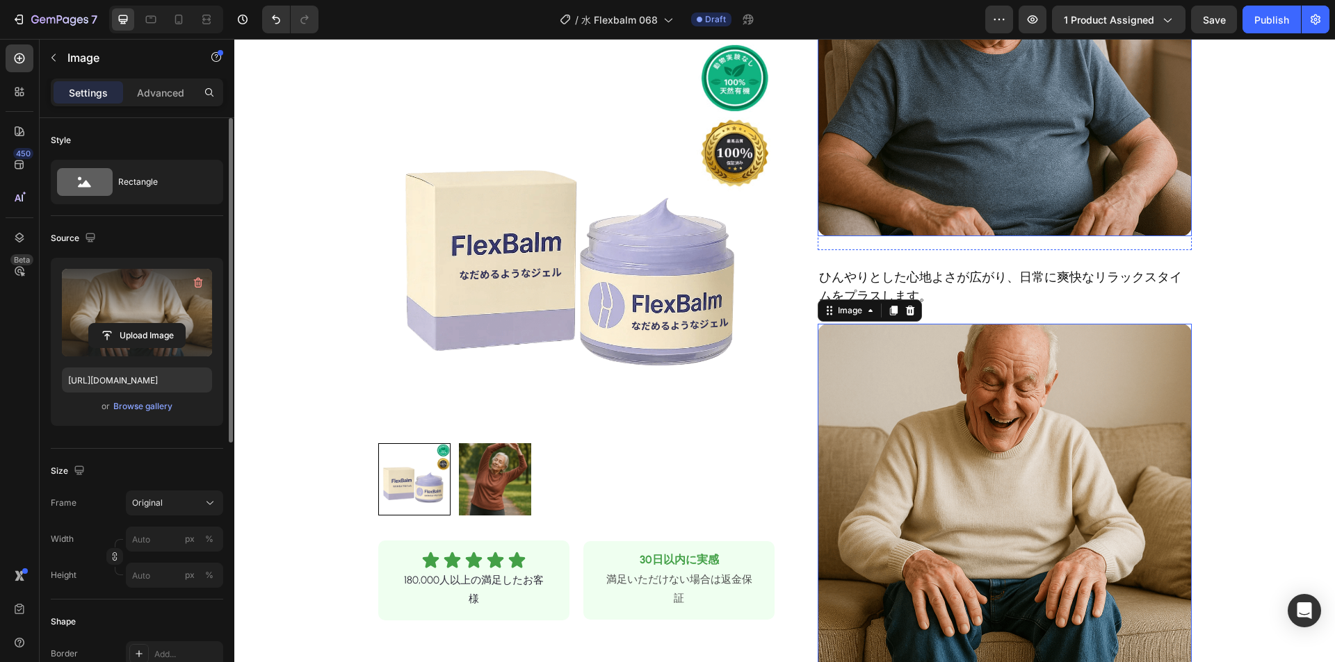
scroll to position [722, 0]
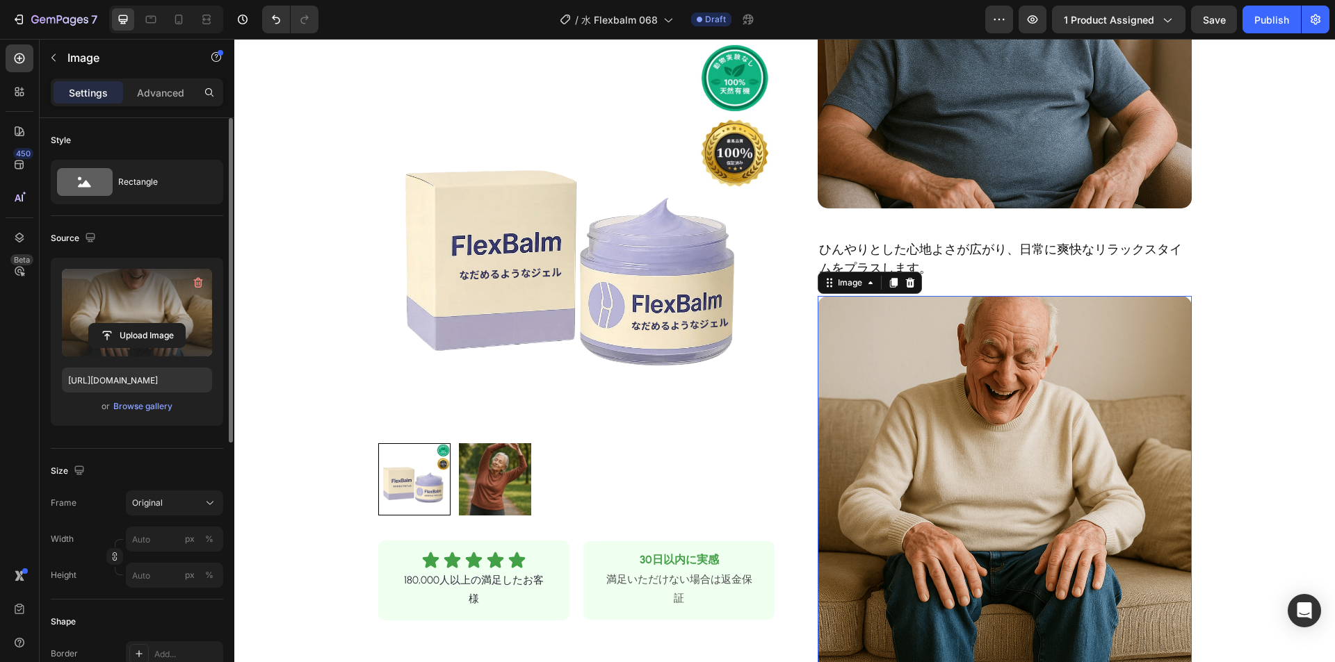
click at [1000, 347] on img at bounding box center [1004, 483] width 374 height 374
click at [165, 327] on input "file" at bounding box center [137, 336] width 96 height 24
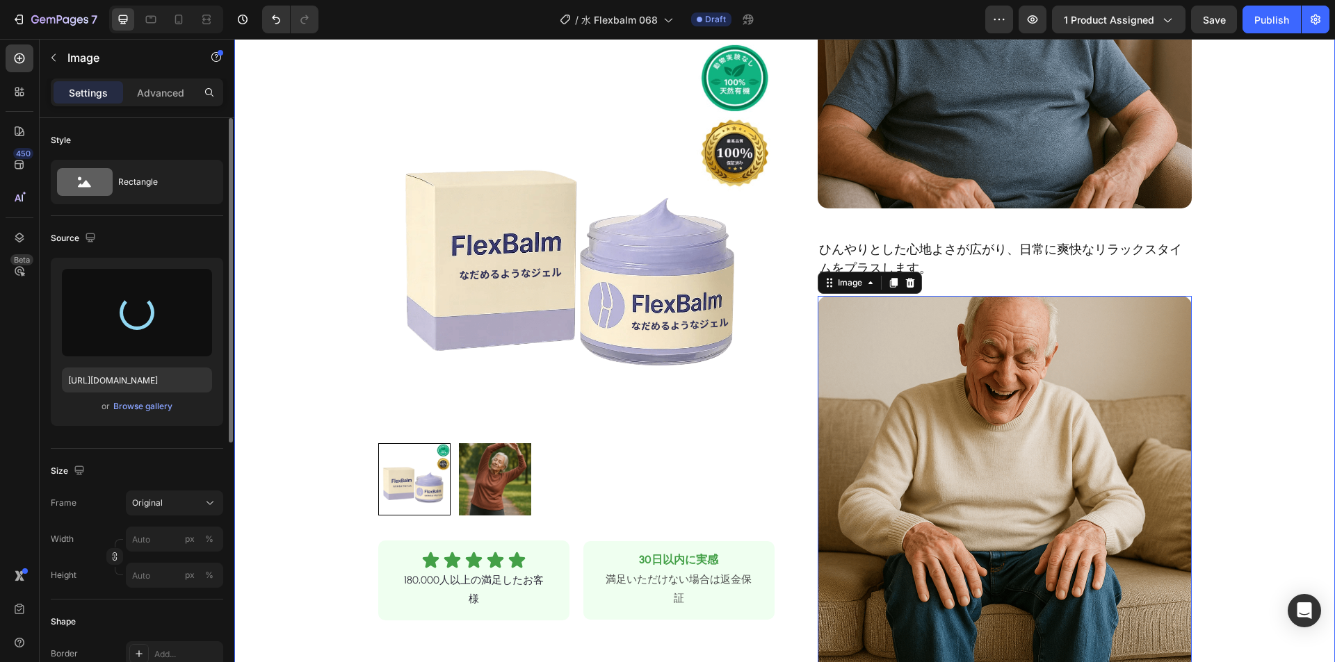
type input "[URL][DOMAIN_NAME]"
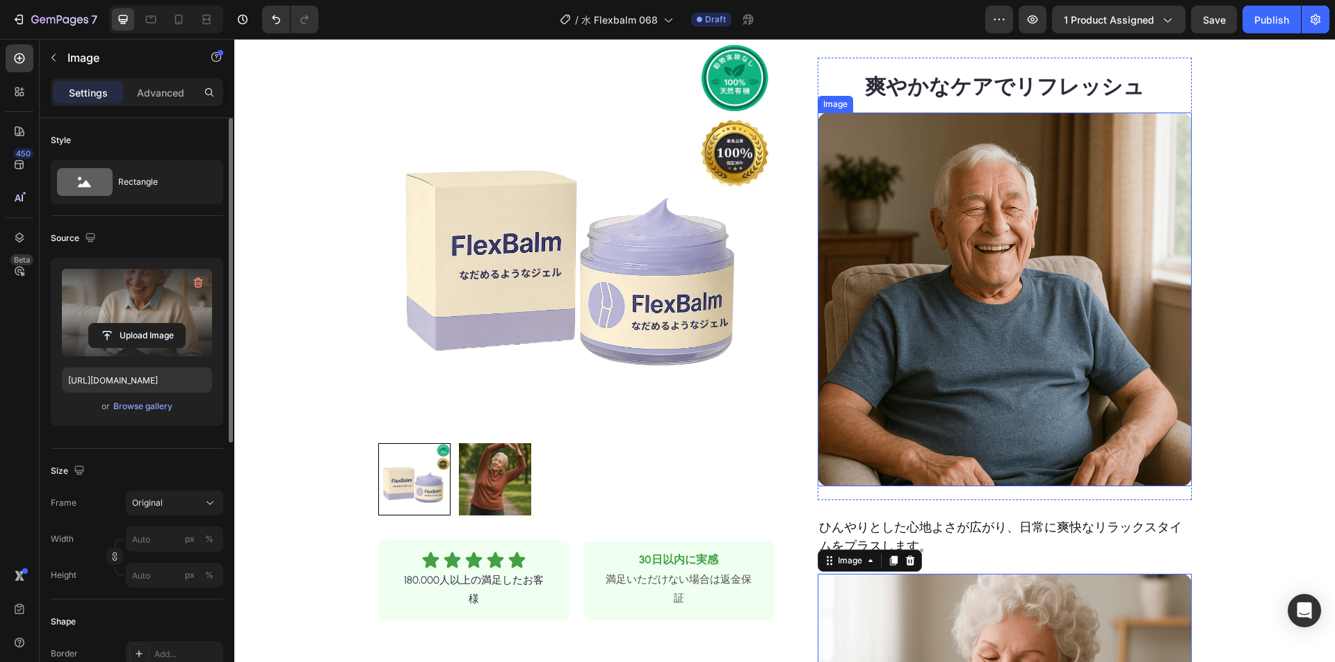
scroll to position [165, 0]
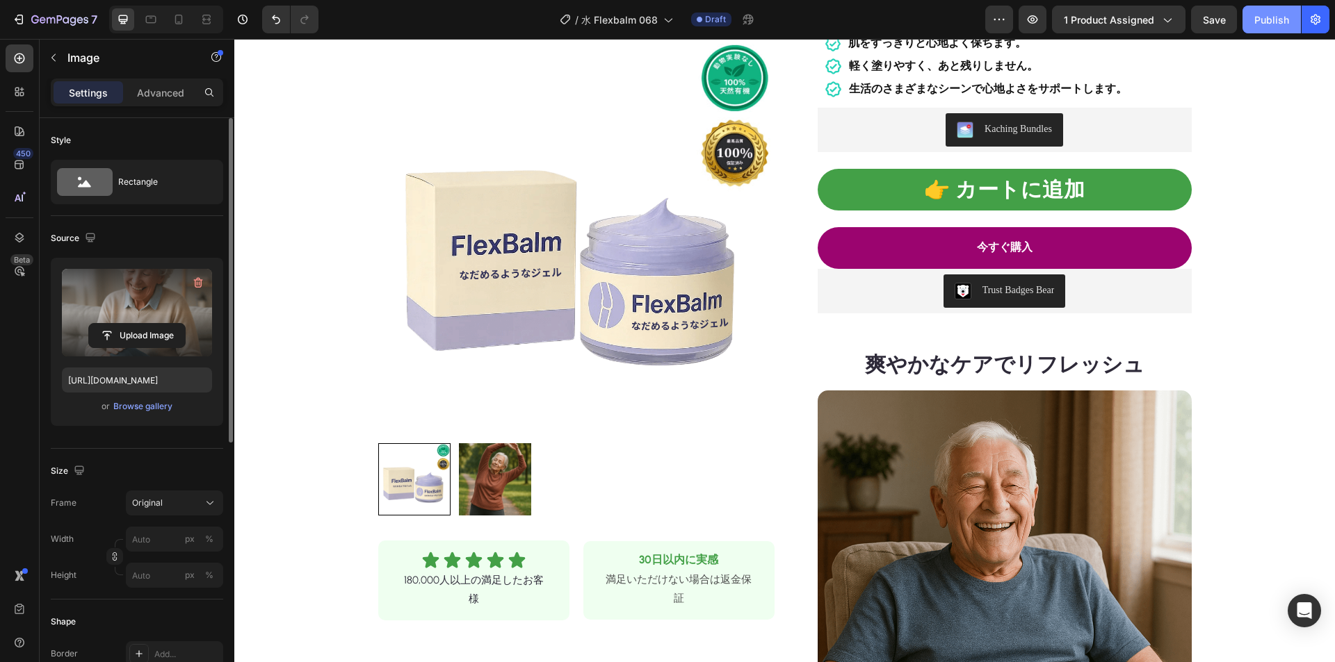
click at [1277, 24] on div "Publish" at bounding box center [1271, 20] width 35 height 15
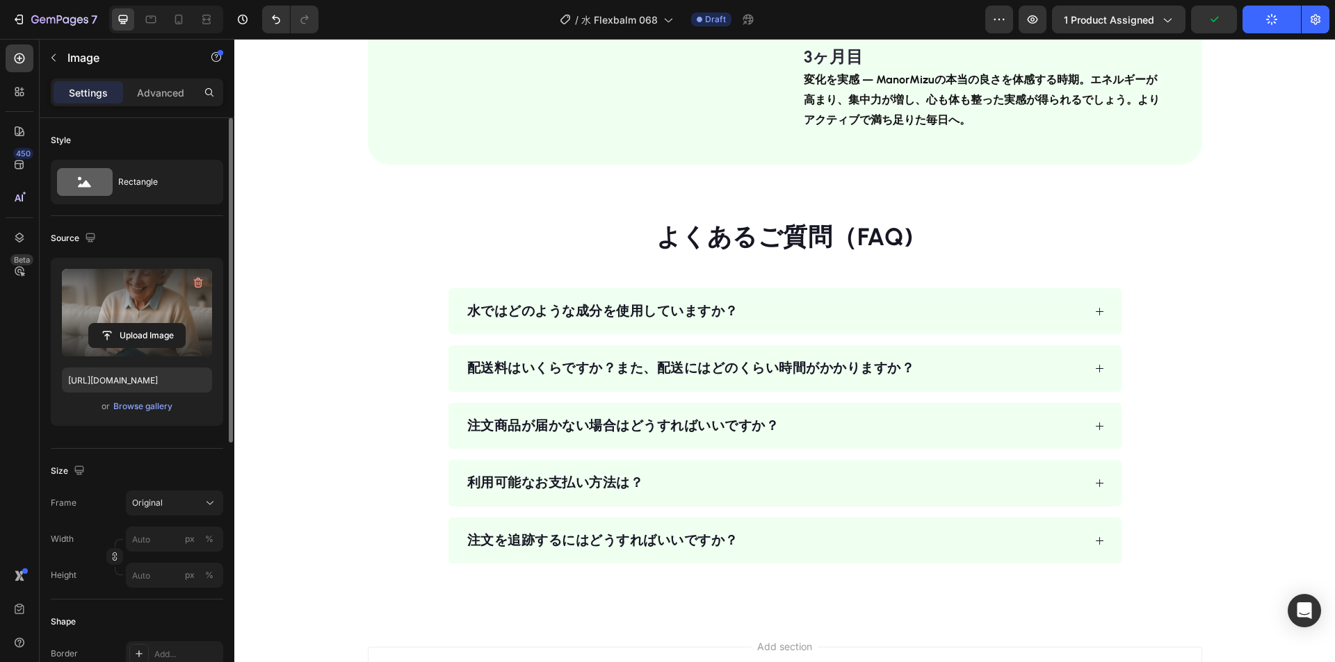
scroll to position [2157, 0]
